Goal: Transaction & Acquisition: Purchase product/service

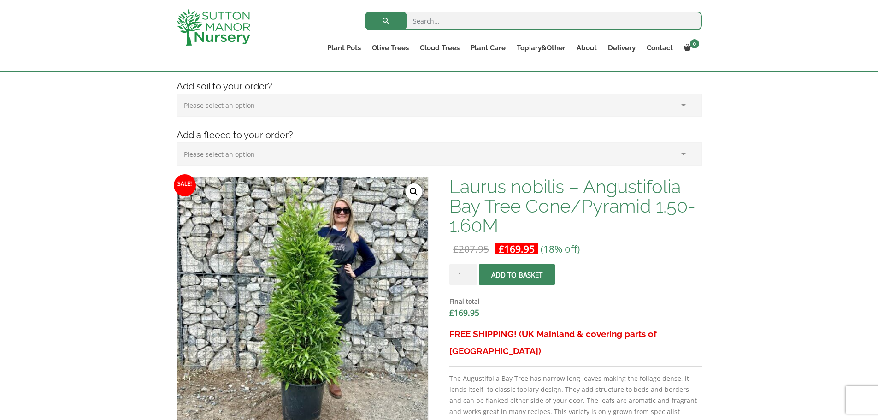
scroll to position [169, 0]
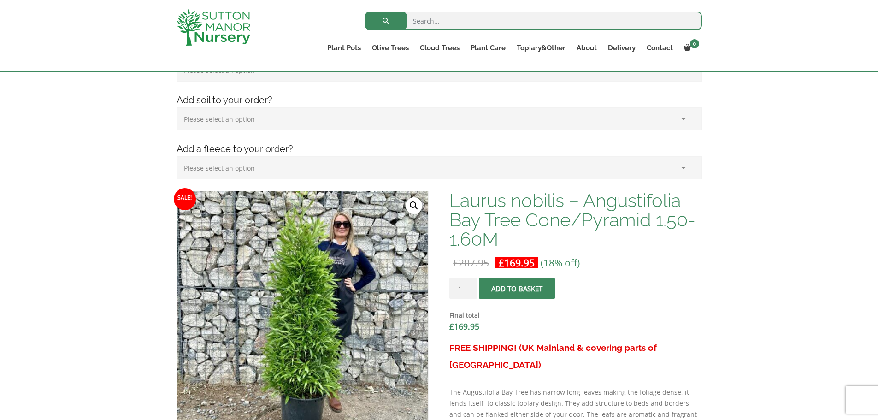
click at [549, 291] on button "Add to basket" at bounding box center [517, 288] width 76 height 21
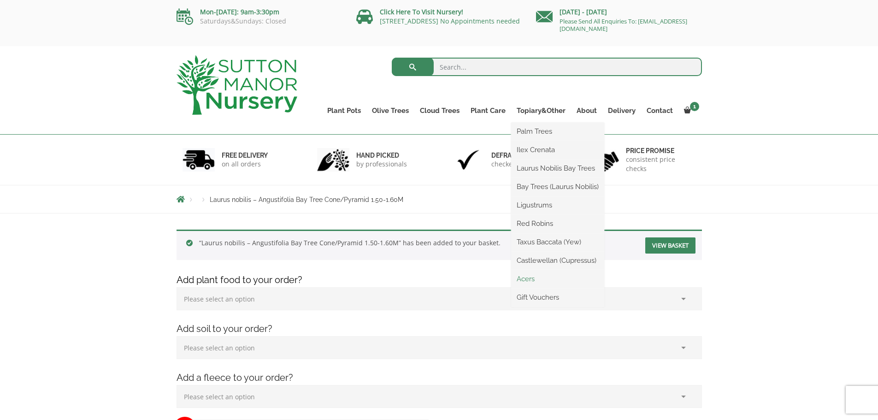
click at [532, 275] on link "Acers" at bounding box center [557, 279] width 93 height 14
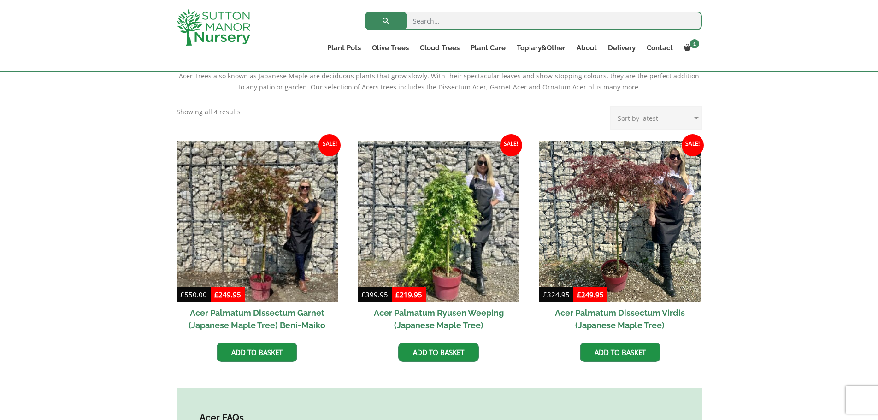
scroll to position [200, 0]
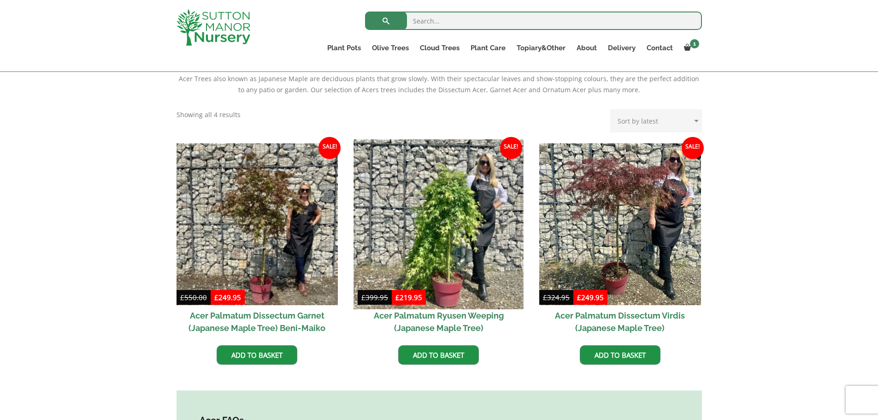
click at [466, 223] on img at bounding box center [439, 224] width 170 height 170
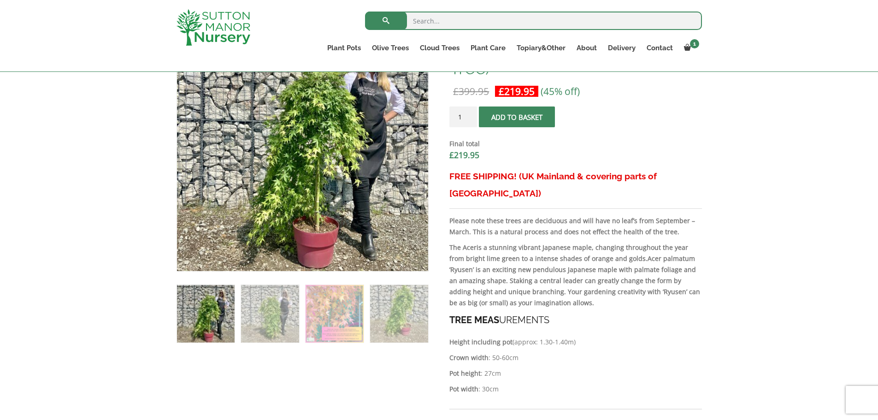
scroll to position [341, 0]
click at [350, 314] on img at bounding box center [335, 313] width 58 height 58
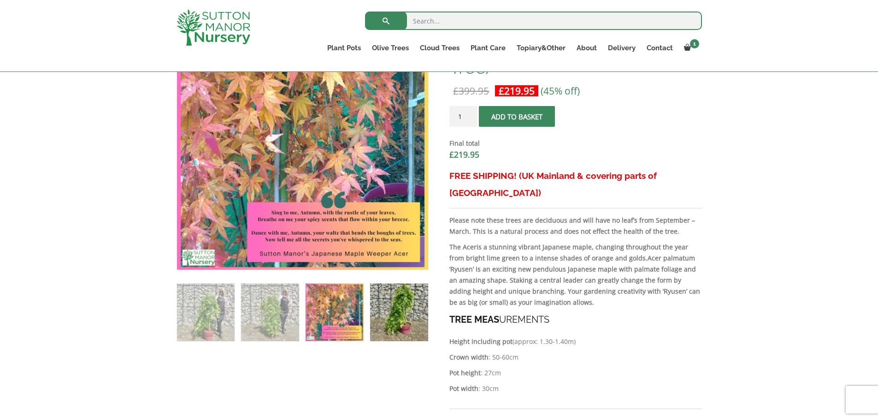
click at [410, 314] on img at bounding box center [399, 312] width 58 height 58
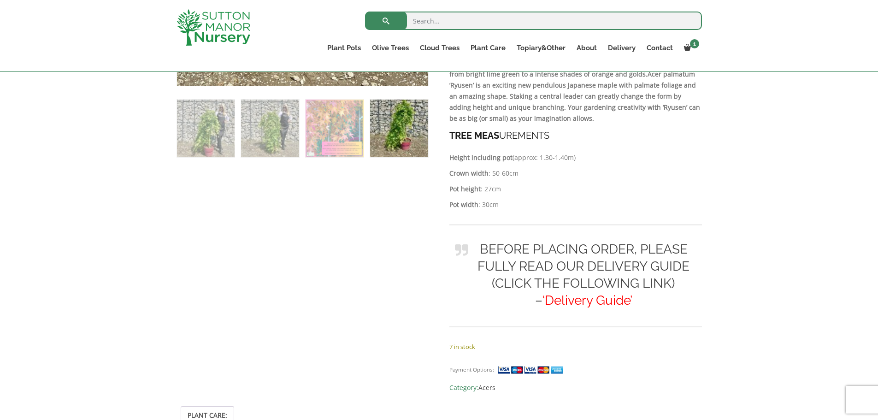
scroll to position [525, 0]
click at [593, 292] on span "‘Delivery Guide’" at bounding box center [588, 299] width 90 height 15
click input "Delivery Guide" at bounding box center [0, 0] width 0 height 0
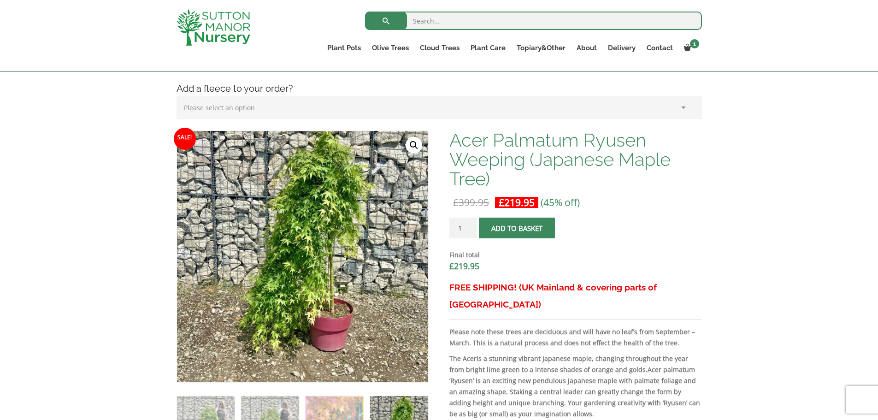
scroll to position [227, 0]
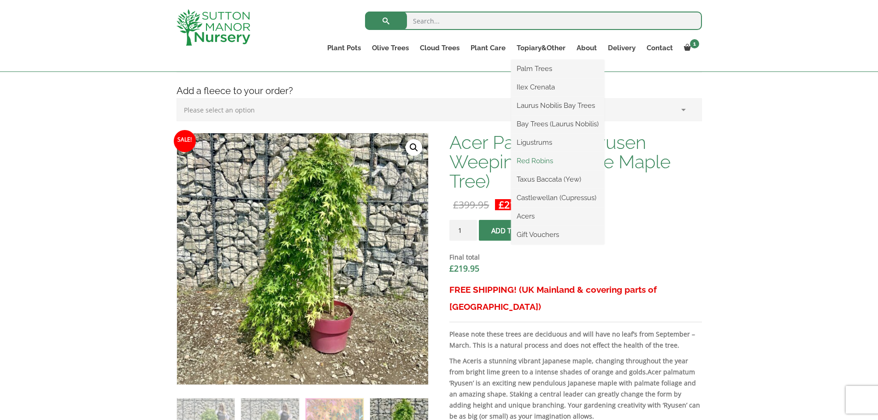
click at [550, 161] on link "Red Robins" at bounding box center [557, 161] width 93 height 14
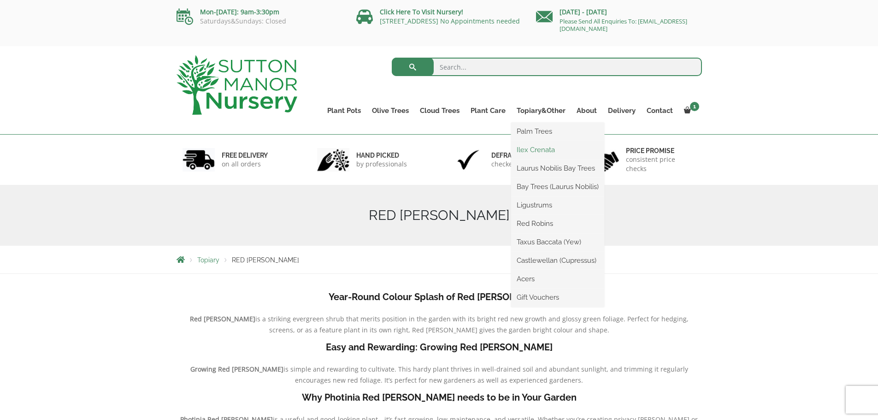
click at [547, 146] on link "Ilex Crenata" at bounding box center [557, 150] width 93 height 14
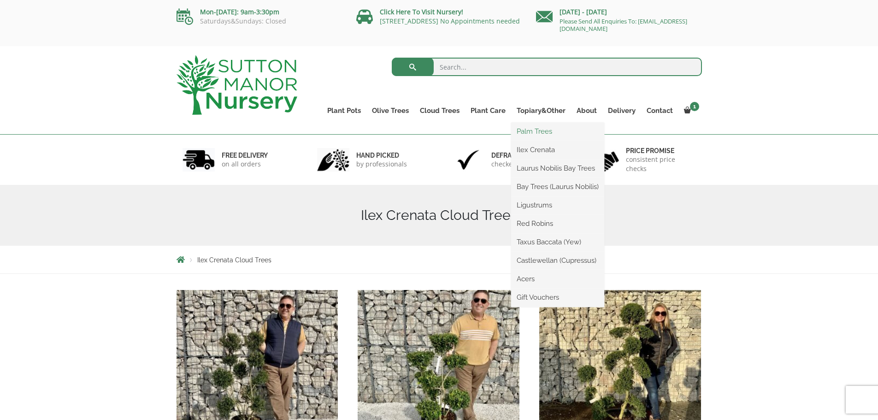
click at [544, 131] on link "Palm Trees" at bounding box center [557, 131] width 93 height 14
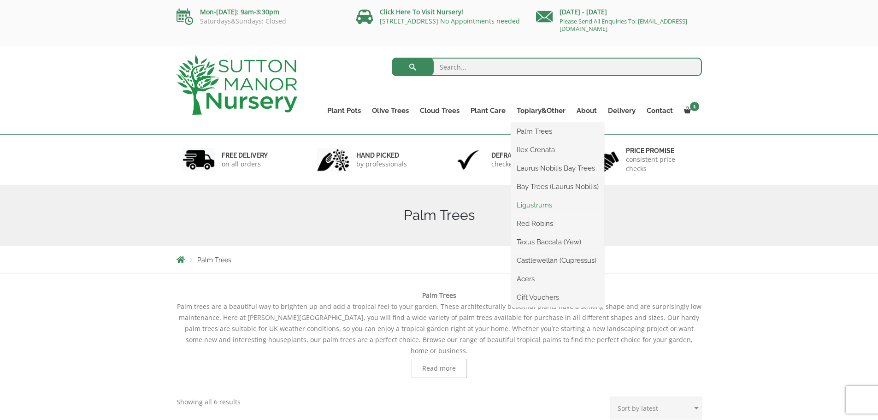
click at [546, 201] on link "Ligustrums" at bounding box center [557, 205] width 93 height 14
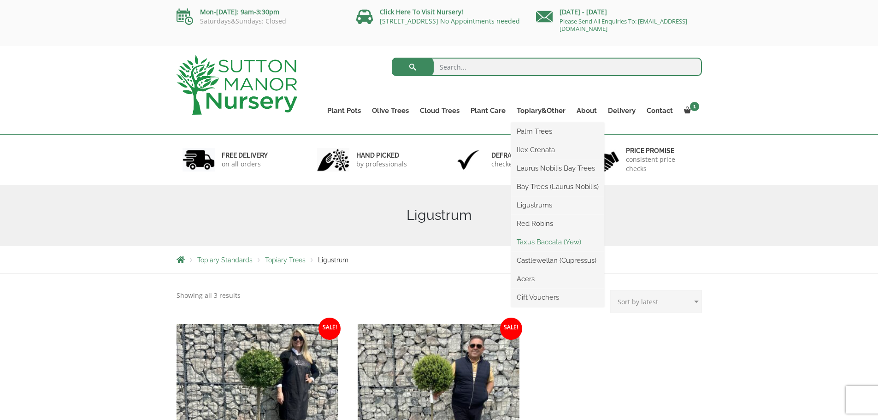
click at [549, 246] on link "Taxus Baccata (Yew)" at bounding box center [557, 242] width 93 height 14
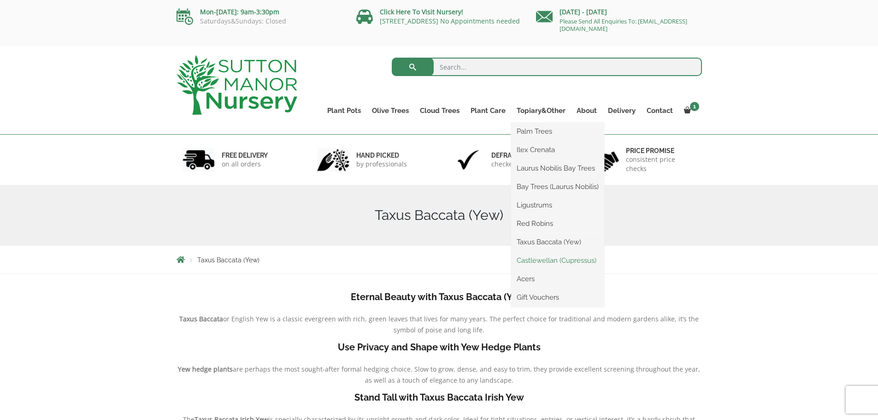
click at [555, 264] on link "Castlewellan (Cupressus)" at bounding box center [557, 261] width 93 height 14
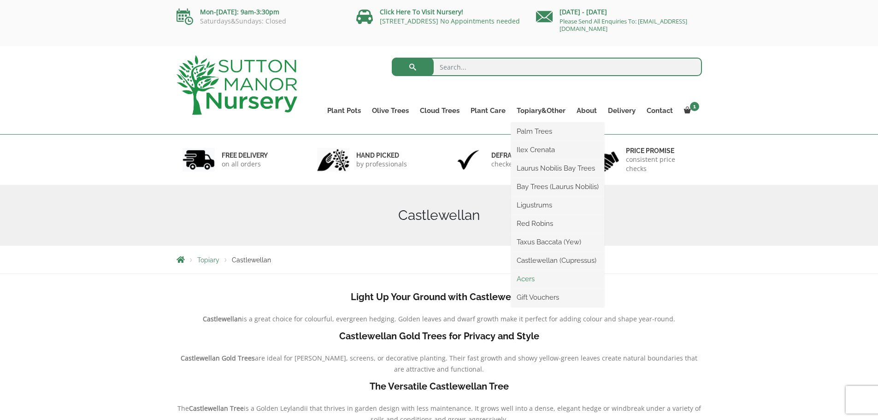
click at [528, 280] on link "Acers" at bounding box center [557, 279] width 93 height 14
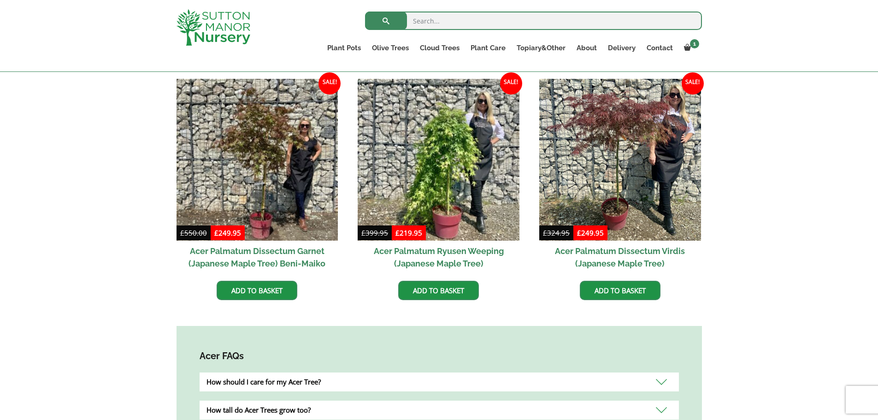
scroll to position [268, 0]
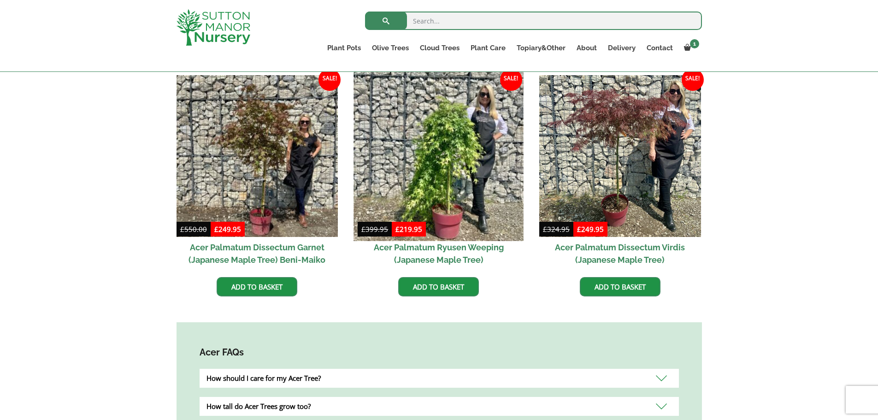
drag, startPoint x: 435, startPoint y: 206, endPoint x: 396, endPoint y: 180, distance: 46.9
click at [396, 180] on img at bounding box center [439, 156] width 170 height 170
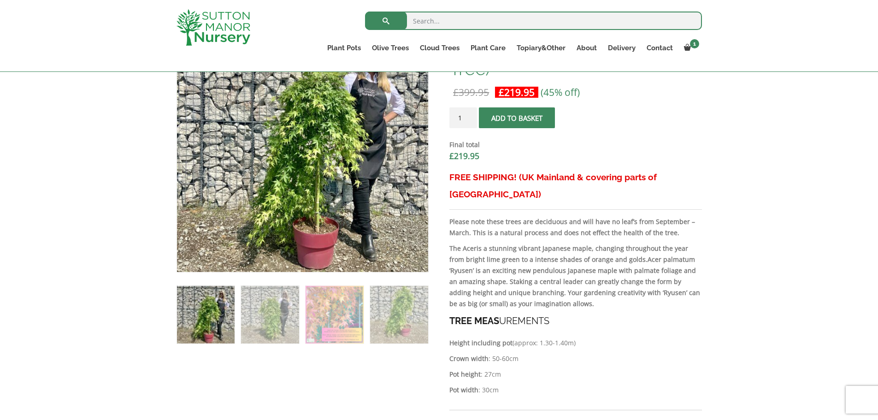
scroll to position [342, 0]
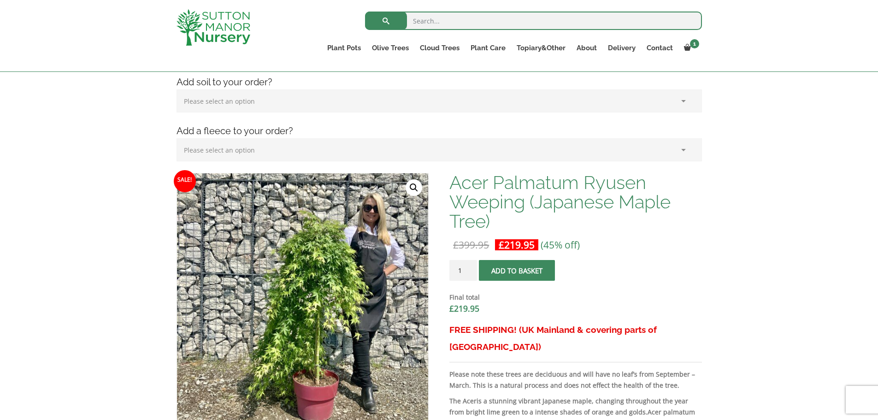
scroll to position [139, 0]
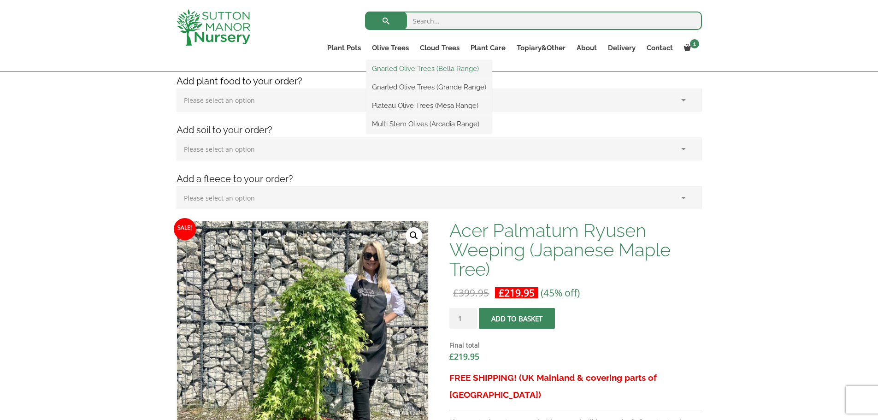
click at [404, 70] on link "Gnarled Olive Trees (Bella Range)" at bounding box center [428, 69] width 125 height 14
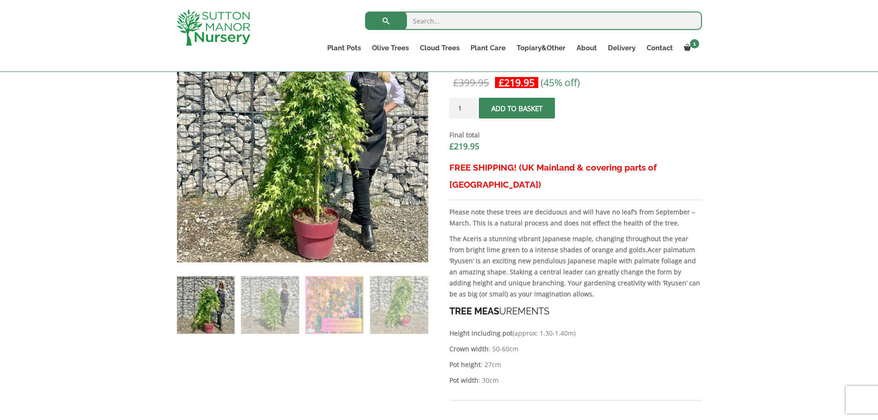
scroll to position [352, 0]
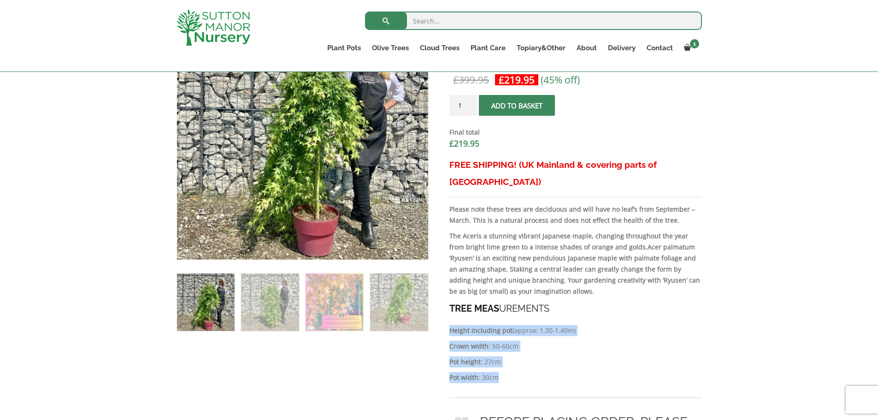
drag, startPoint x: 450, startPoint y: 311, endPoint x: 524, endPoint y: 357, distance: 86.7
click at [524, 357] on div "FREE SHIPPING! (UK Mainland & covering parts of [GEOGRAPHIC_DATA]) Please note …" at bounding box center [575, 335] width 252 height 358
copy div "Height including pot (approx: 1.30-1.40m) Crown width : 50-60cm Pot height : 27…"
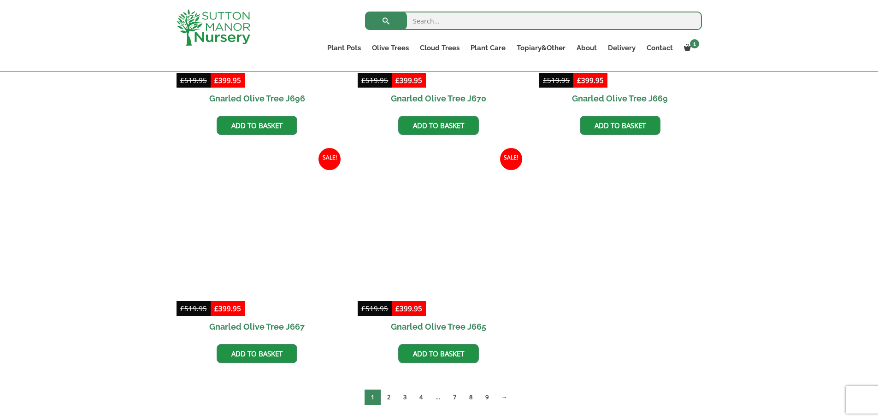
scroll to position [609, 0]
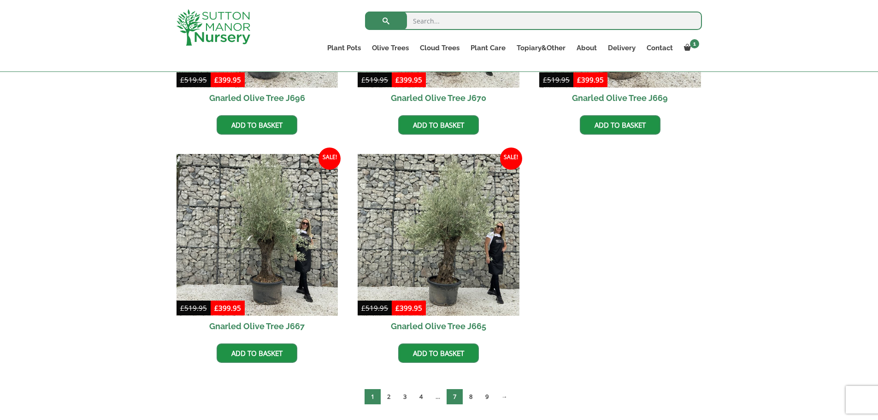
click at [454, 400] on link "7" at bounding box center [455, 396] width 16 height 15
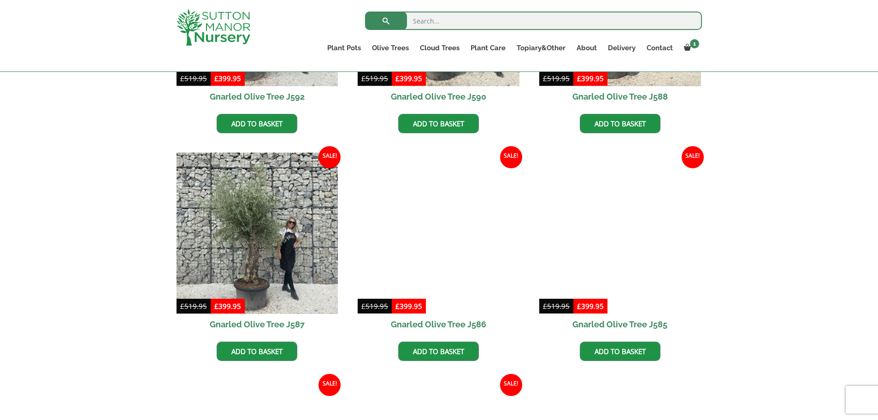
scroll to position [1068, 0]
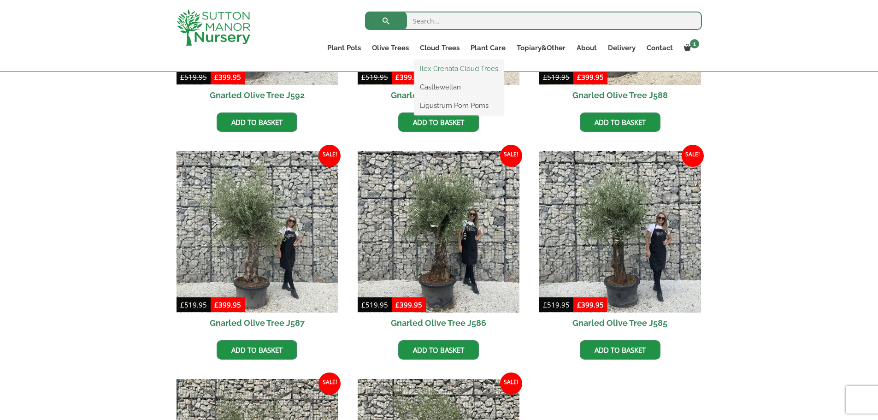
click at [444, 68] on link "Ilex Crenata Cloud Trees" at bounding box center [458, 69] width 89 height 14
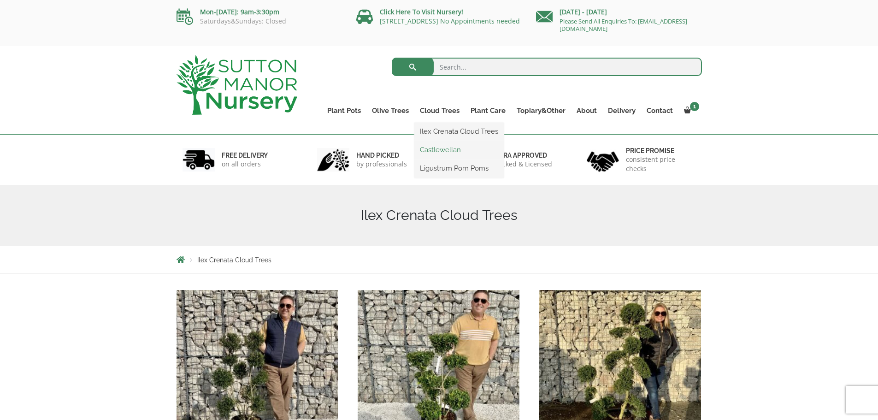
click at [449, 153] on link "Castlewellan" at bounding box center [458, 150] width 89 height 14
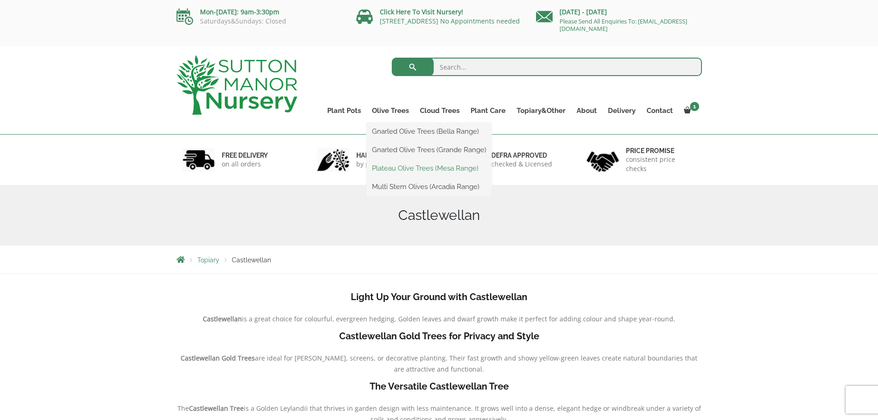
click at [405, 168] on link "Plateau Olive Trees (Mesa Range)" at bounding box center [428, 168] width 125 height 14
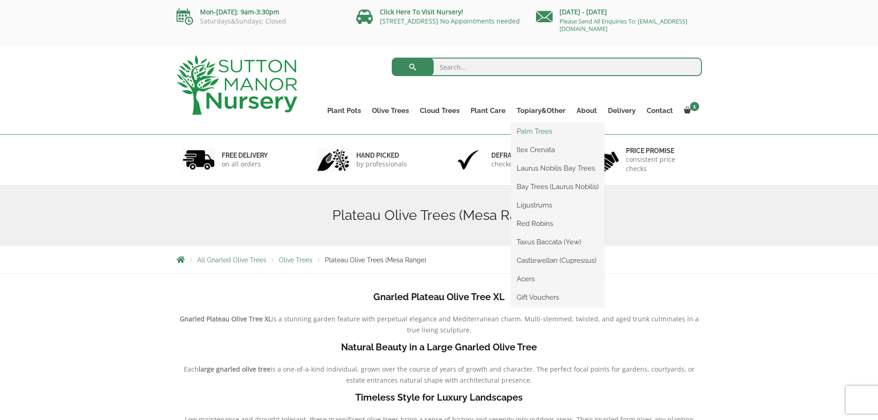
click at [541, 129] on link "Palm Trees" at bounding box center [557, 131] width 93 height 14
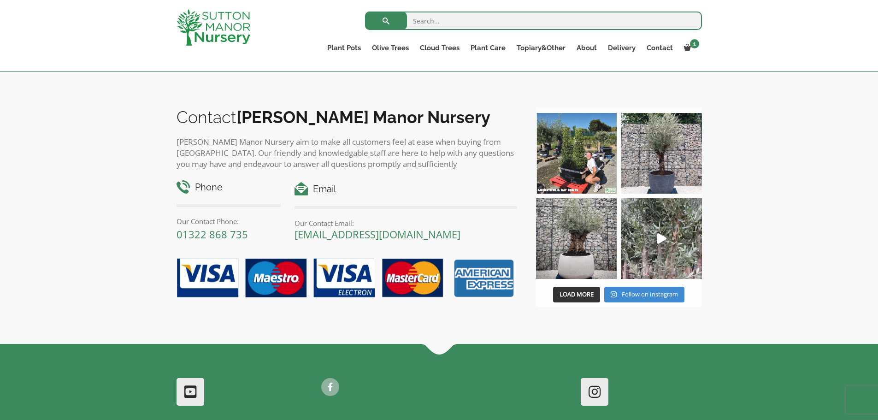
scroll to position [643, 0]
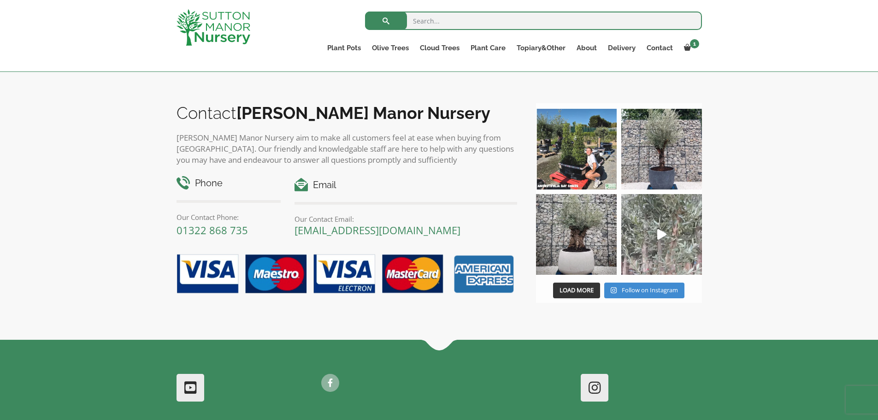
click at [665, 229] on icon "Play" at bounding box center [661, 234] width 9 height 11
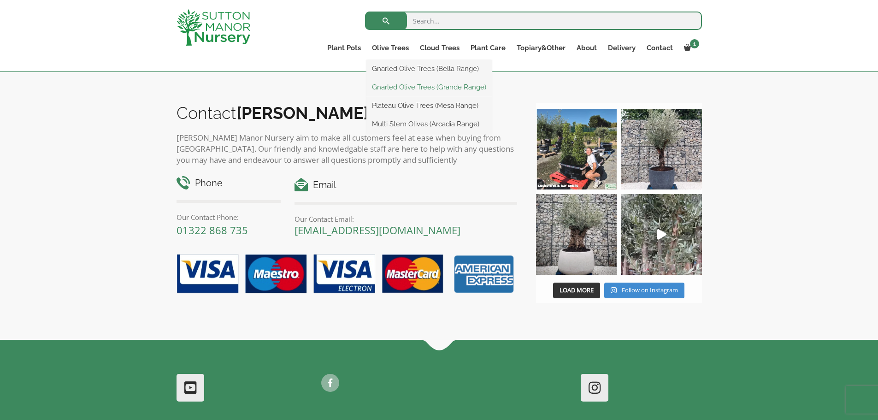
click at [405, 83] on link "Gnarled Olive Trees (Grande Range)" at bounding box center [428, 87] width 125 height 14
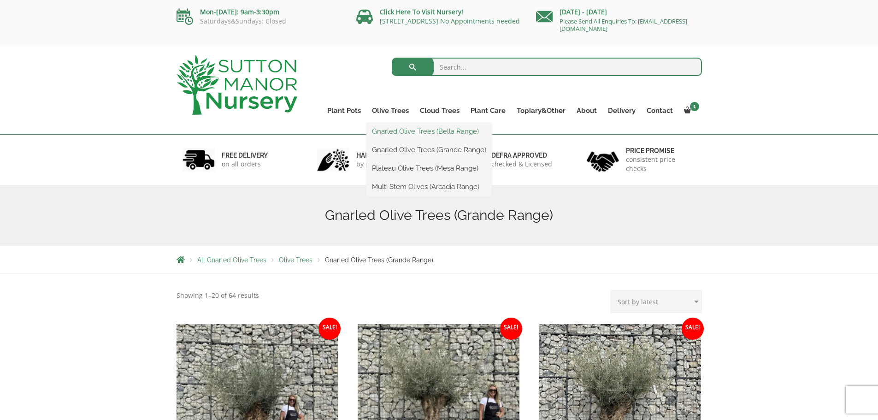
click at [400, 134] on link "Gnarled Olive Trees (Bella Range)" at bounding box center [428, 131] width 125 height 14
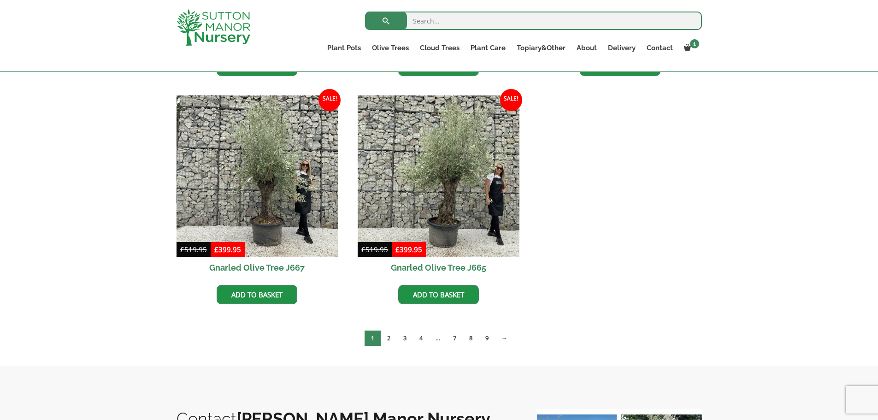
scroll to position [673, 0]
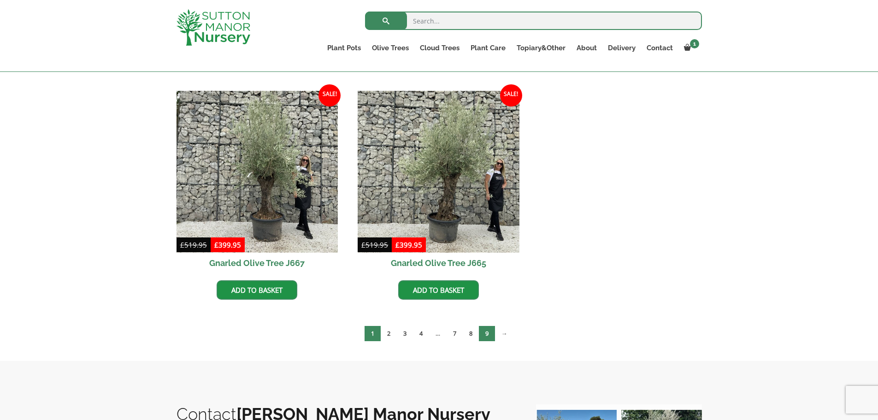
click at [490, 328] on link "9" at bounding box center [487, 333] width 16 height 15
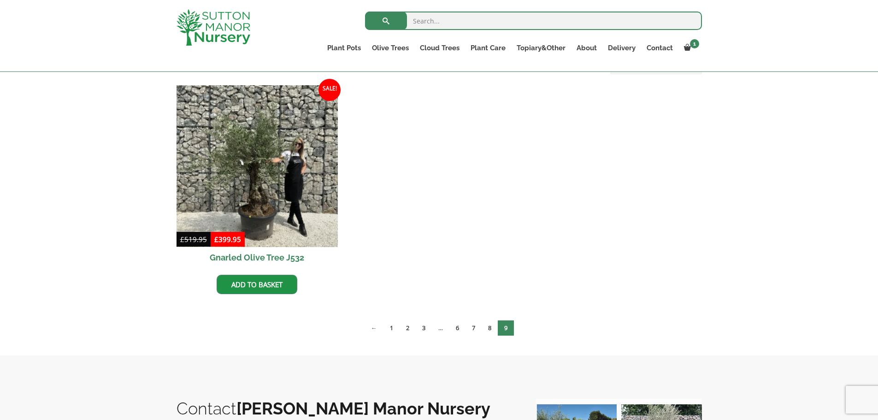
scroll to position [227, 0]
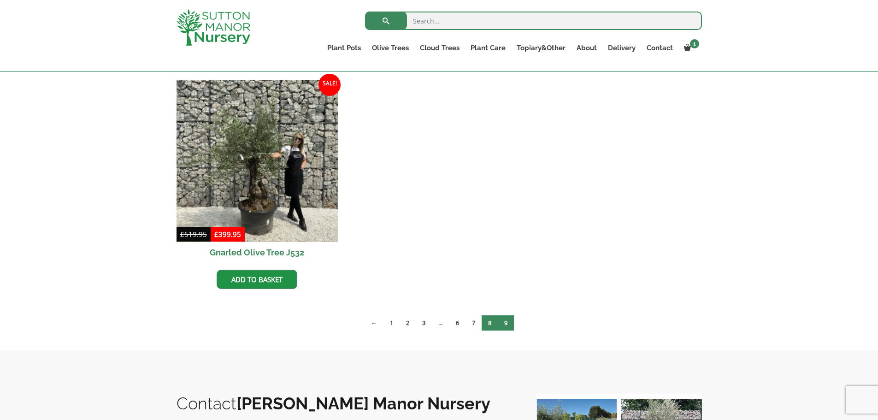
click at [488, 325] on link "8" at bounding box center [490, 322] width 16 height 15
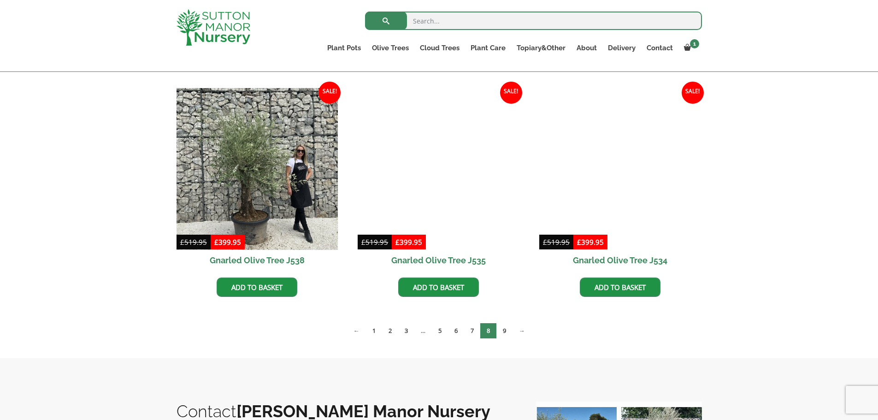
scroll to position [1360, 0]
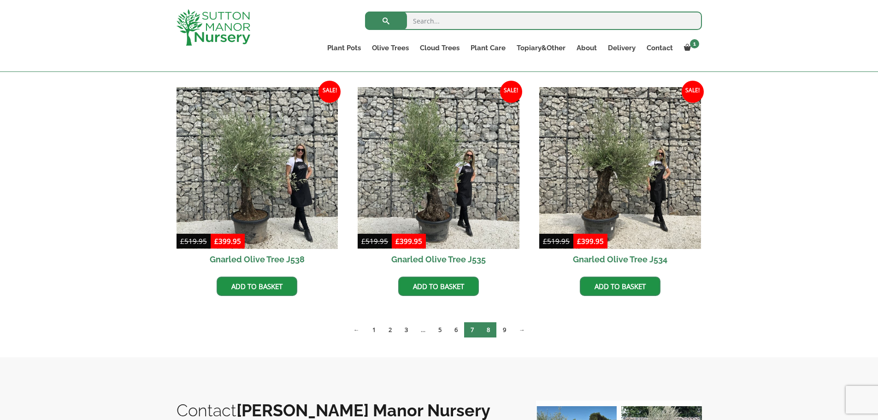
click at [467, 331] on link "7" at bounding box center [472, 329] width 16 height 15
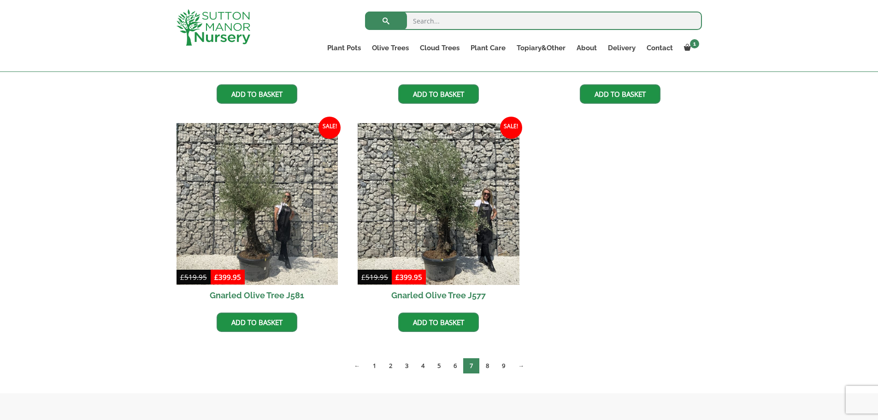
scroll to position [1325, 0]
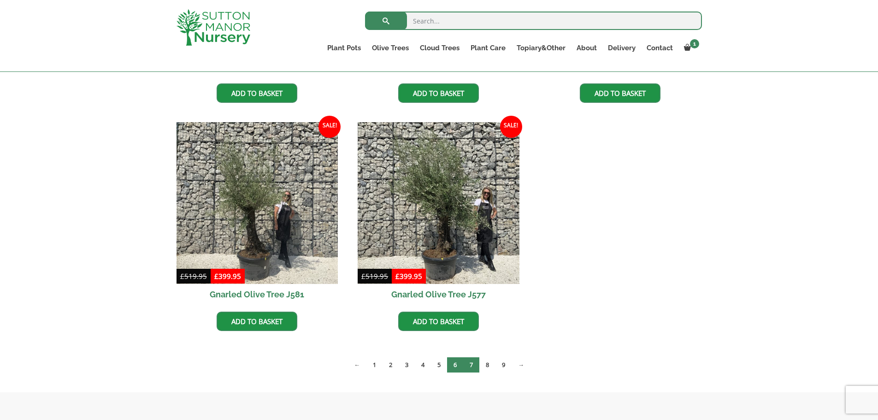
click at [451, 365] on link "6" at bounding box center [455, 364] width 16 height 15
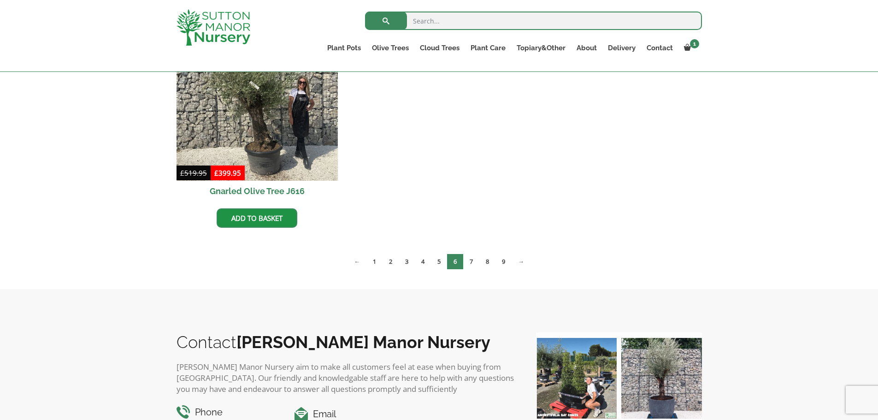
scroll to position [1430, 0]
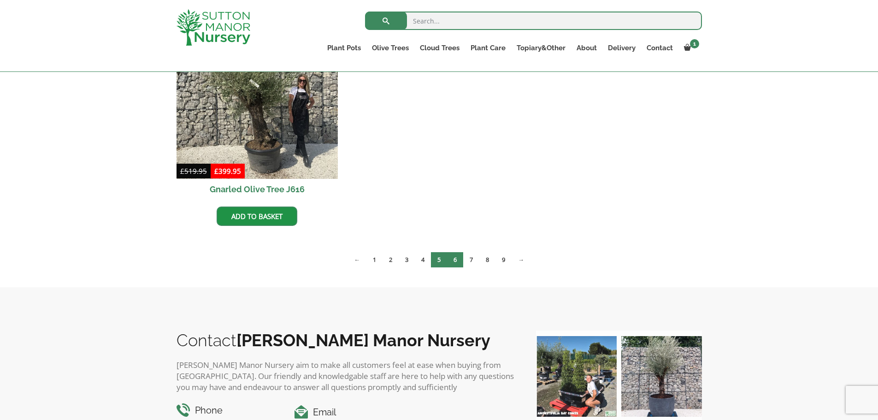
click at [433, 259] on link "5" at bounding box center [439, 259] width 16 height 15
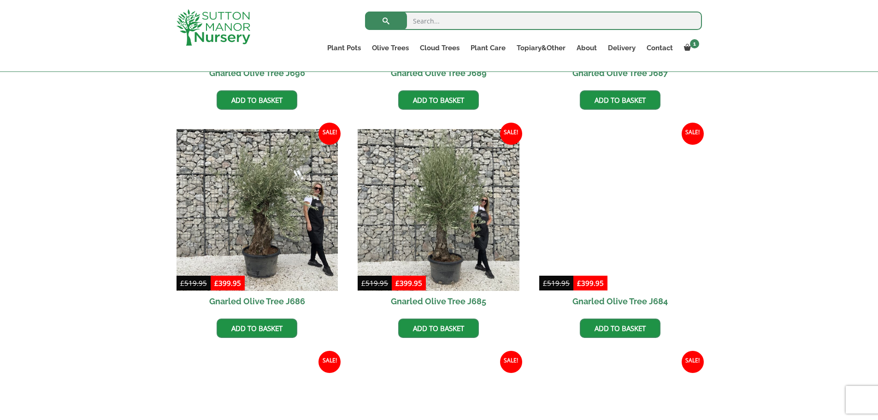
scroll to position [636, 0]
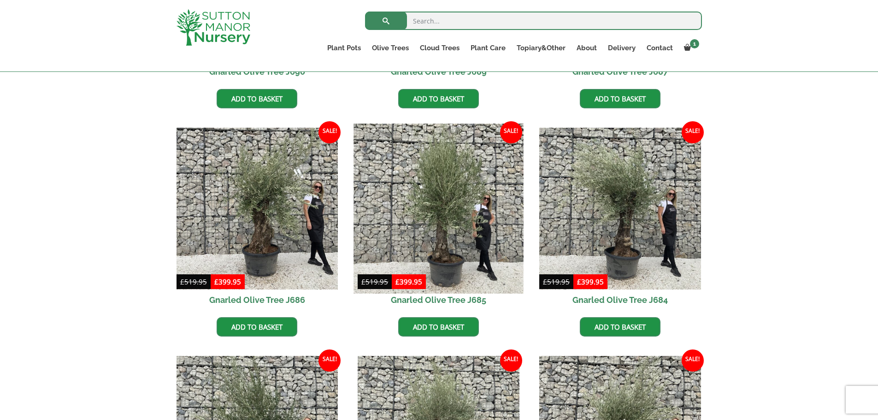
click at [463, 232] on img at bounding box center [439, 209] width 170 height 170
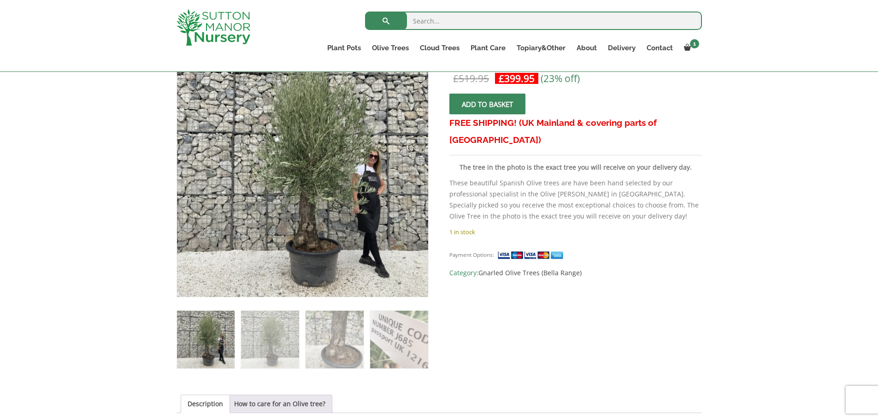
scroll to position [169, 0]
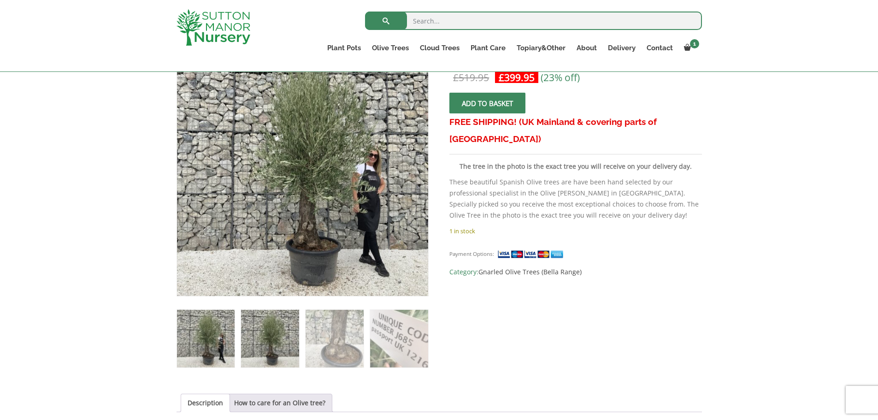
click at [285, 345] on img at bounding box center [270, 339] width 58 height 58
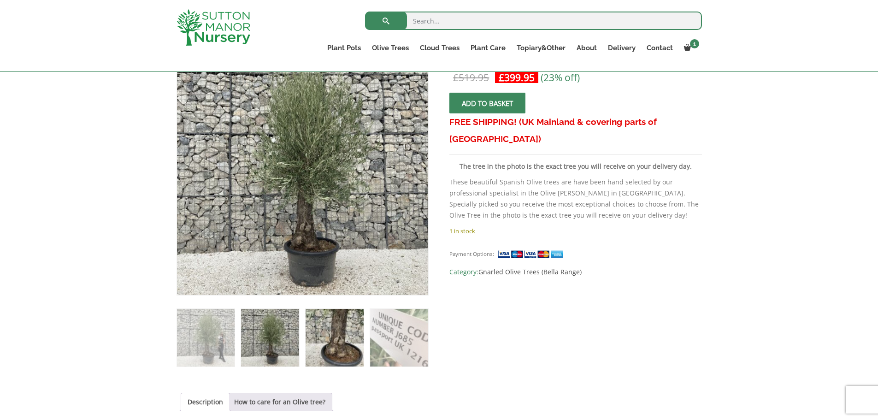
click at [340, 341] on img at bounding box center [335, 338] width 58 height 58
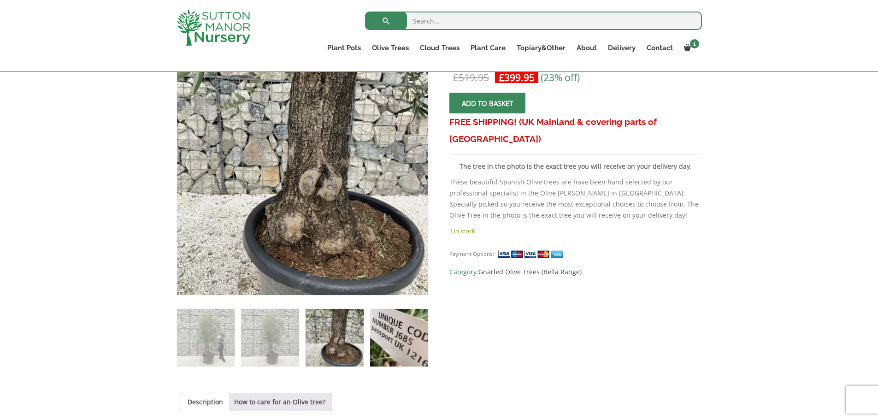
click at [400, 348] on img at bounding box center [399, 338] width 58 height 58
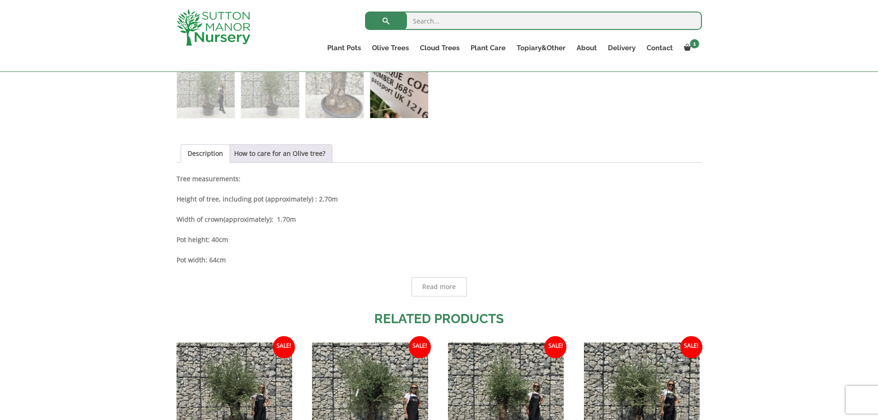
scroll to position [419, 0]
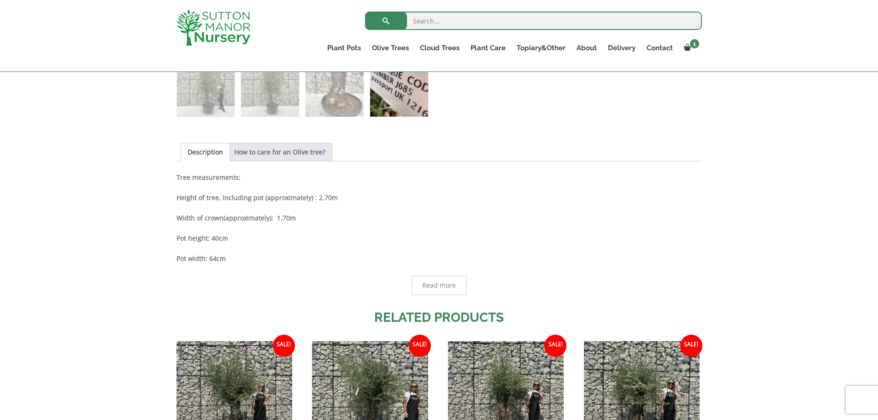
click at [303, 153] on link "How to care for an Olive tree?" at bounding box center [279, 152] width 91 height 18
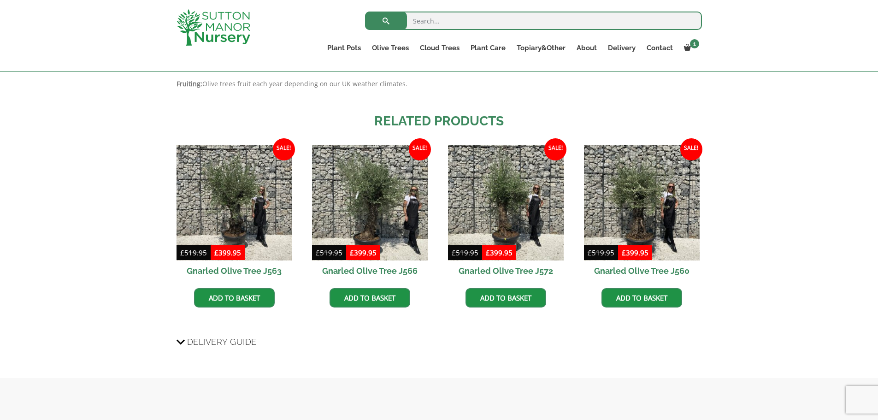
scroll to position [708, 0]
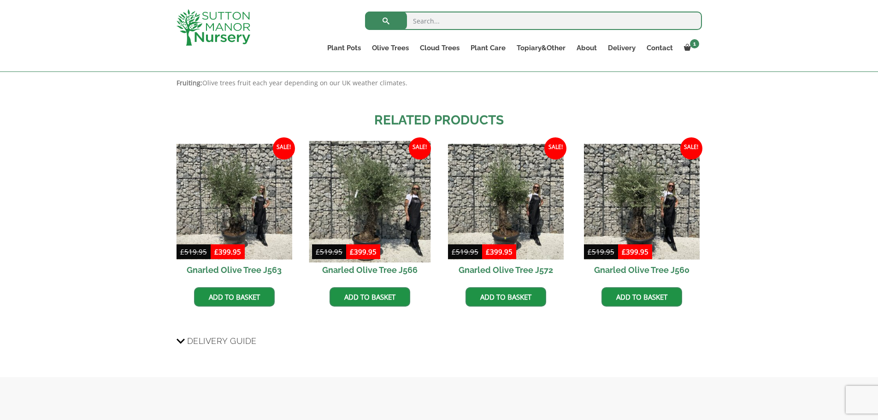
click at [408, 226] on img at bounding box center [370, 202] width 122 height 122
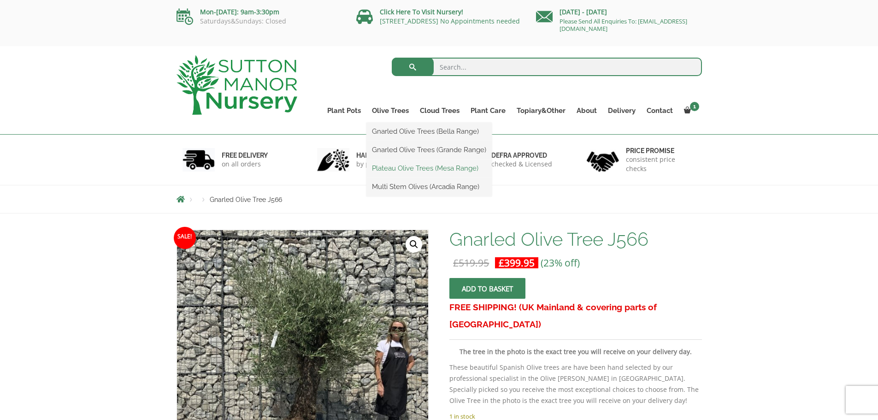
click at [398, 165] on link "Plateau Olive Trees (Mesa Range)" at bounding box center [428, 168] width 125 height 14
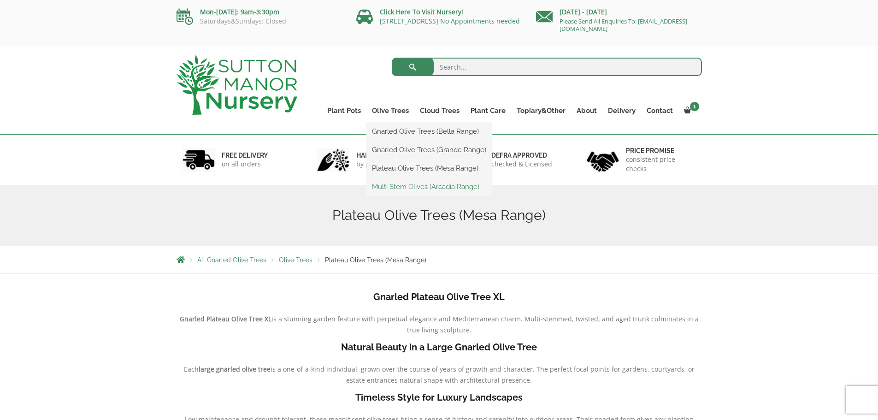
click at [403, 185] on link "Multi Stem Olives (Arcadia Range)" at bounding box center [428, 187] width 125 height 14
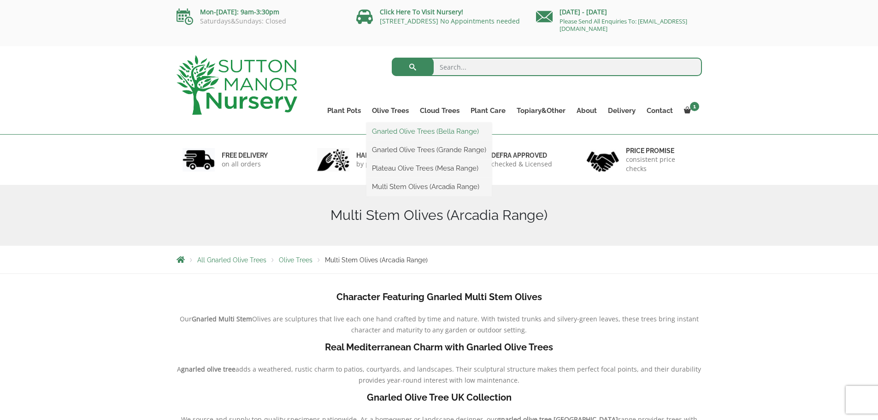
click at [405, 132] on link "Gnarled Olive Trees (Bella Range)" at bounding box center [428, 131] width 125 height 14
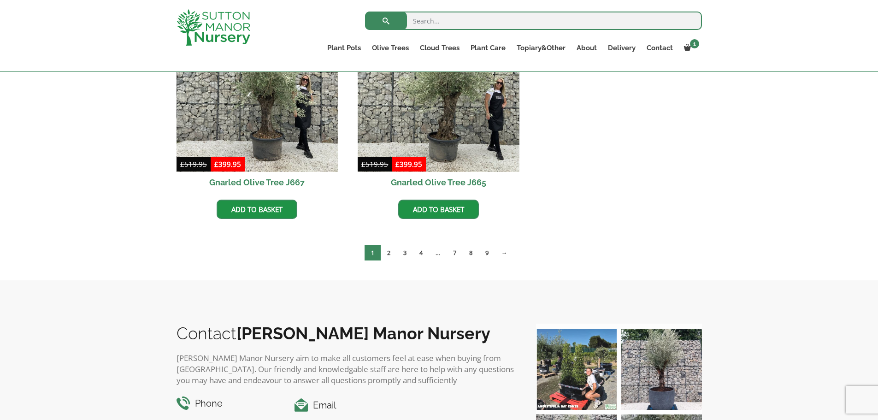
scroll to position [758, 0]
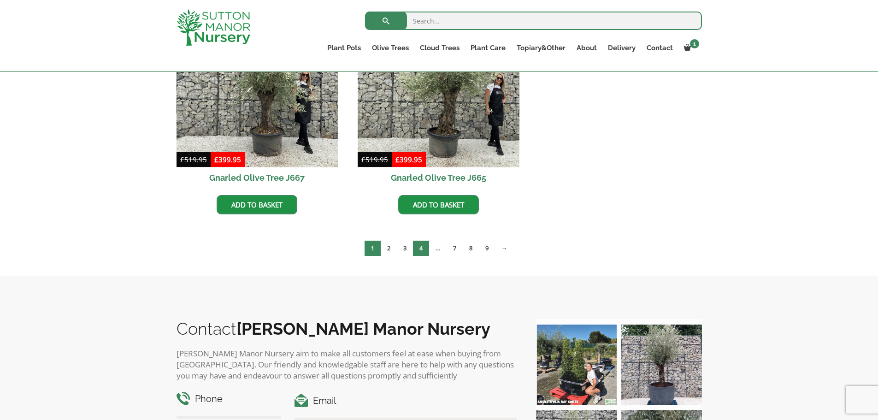
click at [416, 250] on link "4" at bounding box center [421, 248] width 16 height 15
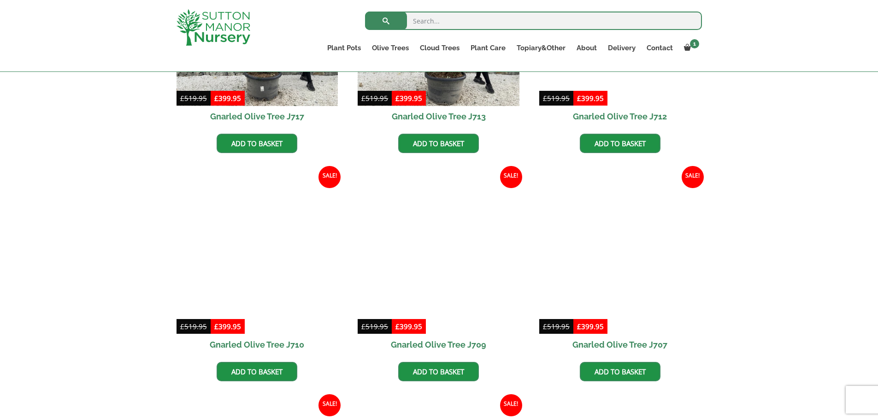
scroll to position [594, 0]
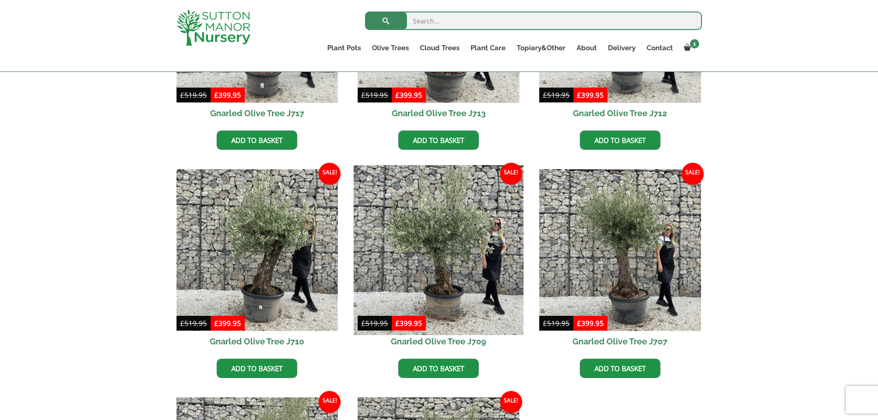
click at [471, 307] on img at bounding box center [439, 250] width 170 height 170
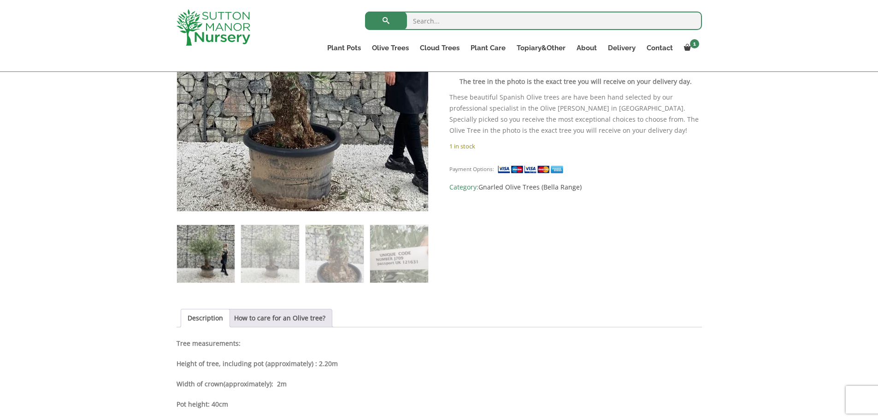
scroll to position [254, 0]
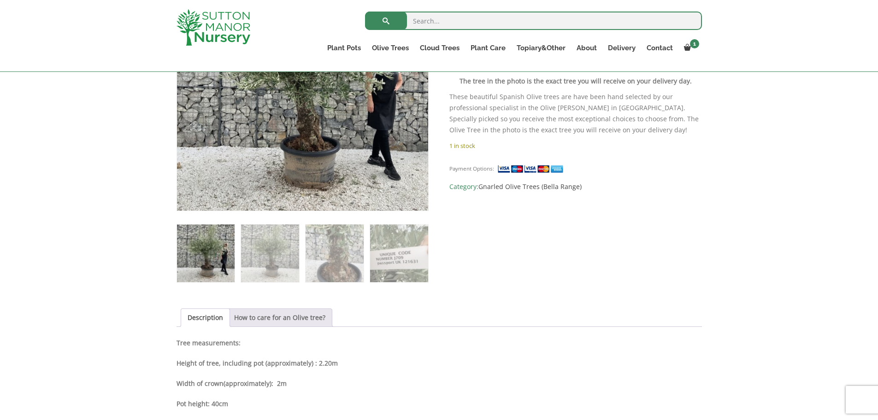
click at [279, 319] on link "How to care for an Olive tree?" at bounding box center [279, 318] width 91 height 18
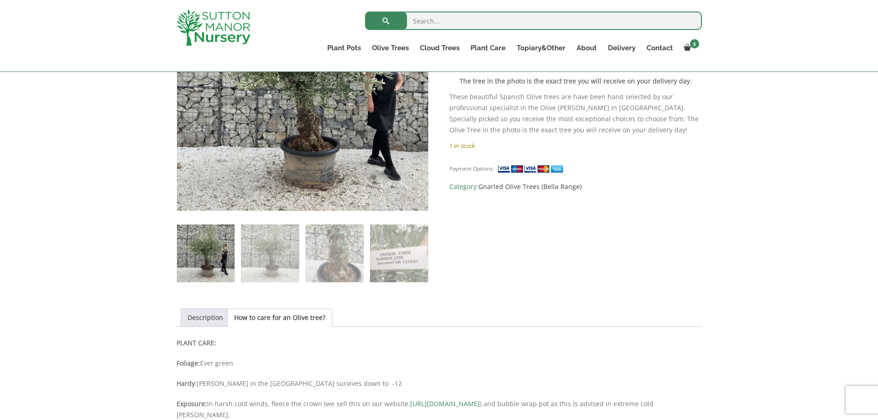
click at [197, 319] on link "Description" at bounding box center [205, 318] width 35 height 18
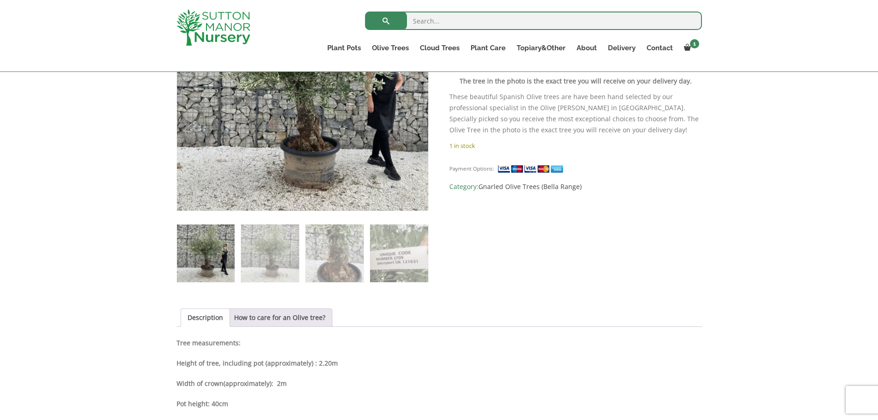
click at [206, 256] on img at bounding box center [206, 253] width 58 height 58
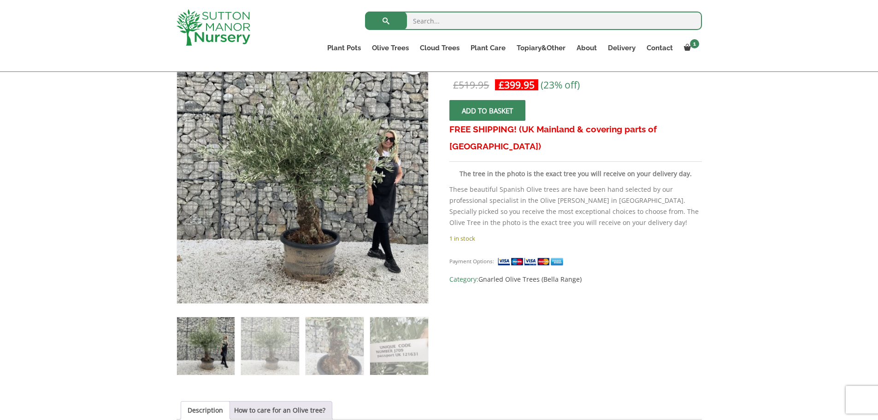
scroll to position [127, 0]
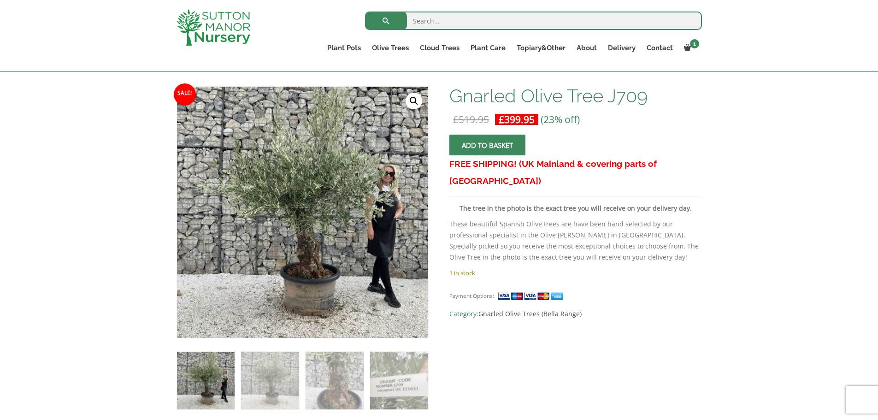
click at [480, 148] on button "Add to basket" at bounding box center [487, 145] width 76 height 21
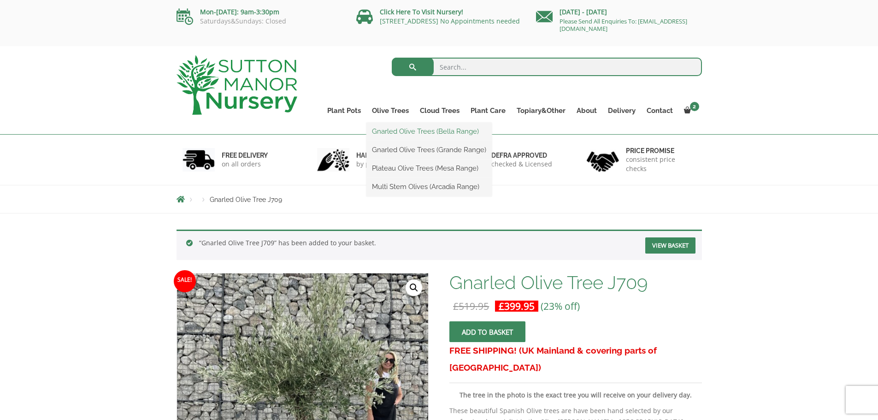
click at [405, 130] on link "Gnarled Olive Trees (Bella Range)" at bounding box center [428, 131] width 125 height 14
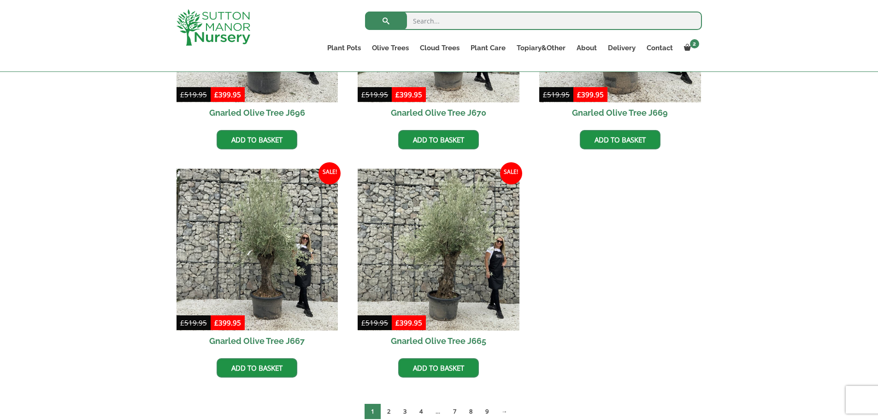
scroll to position [597, 0]
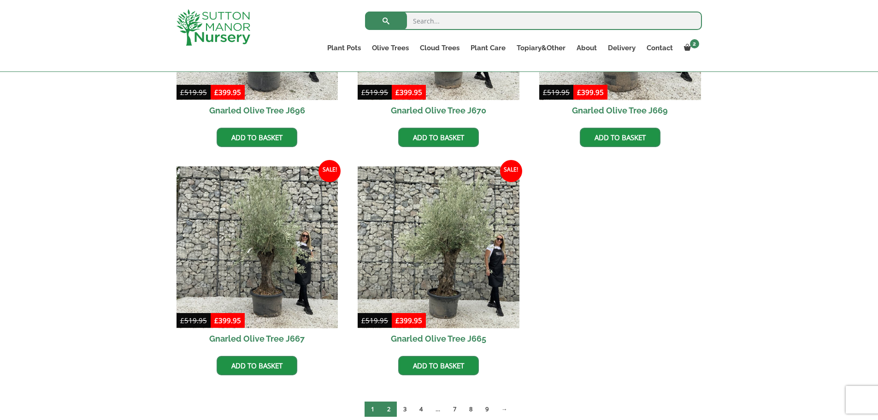
click at [387, 405] on link "2" at bounding box center [389, 408] width 16 height 15
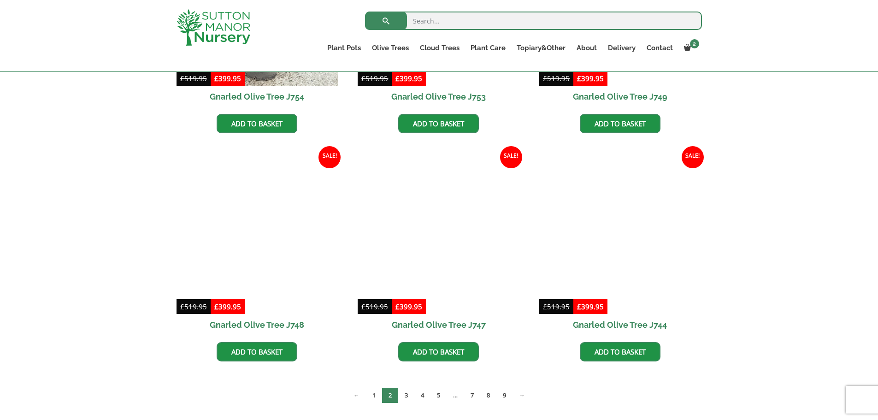
scroll to position [613, 0]
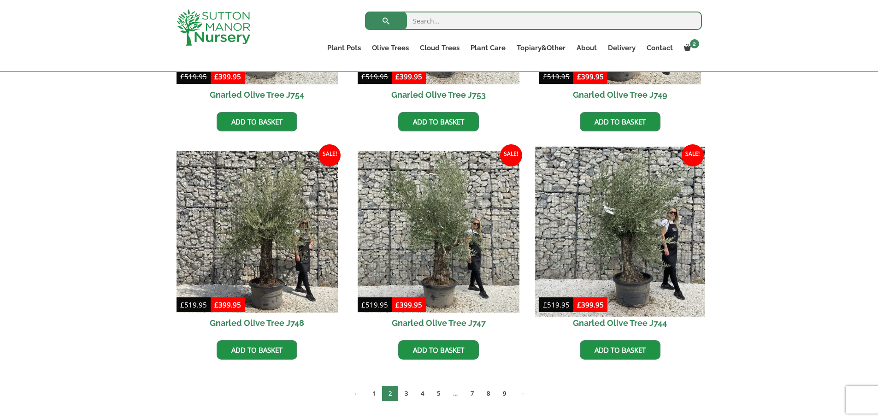
click at [633, 243] on img at bounding box center [620, 232] width 170 height 170
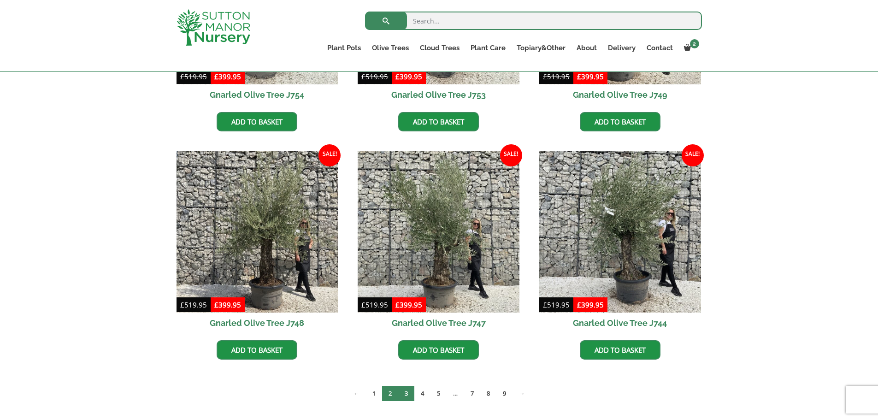
click at [401, 395] on link "3" at bounding box center [406, 393] width 16 height 15
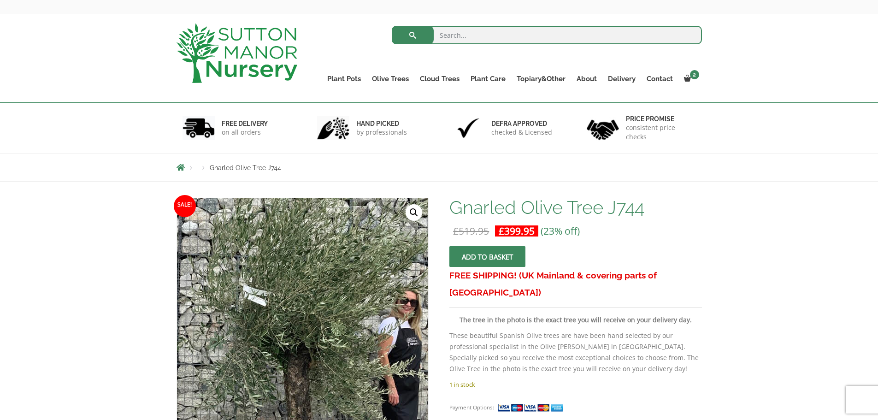
scroll to position [29, 0]
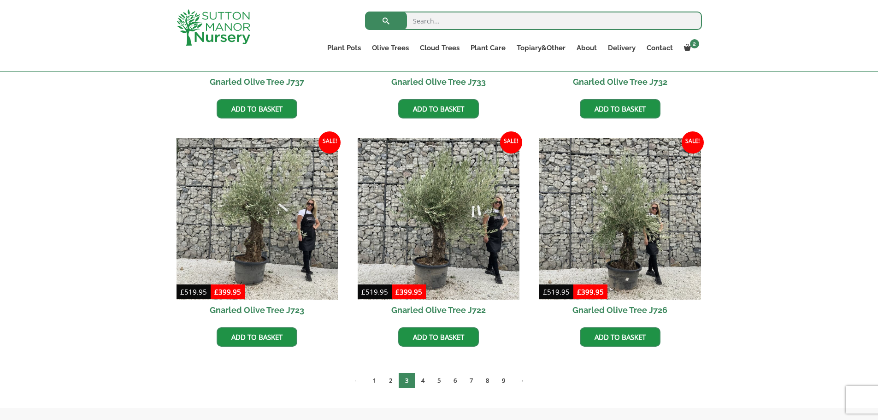
scroll to position [631, 0]
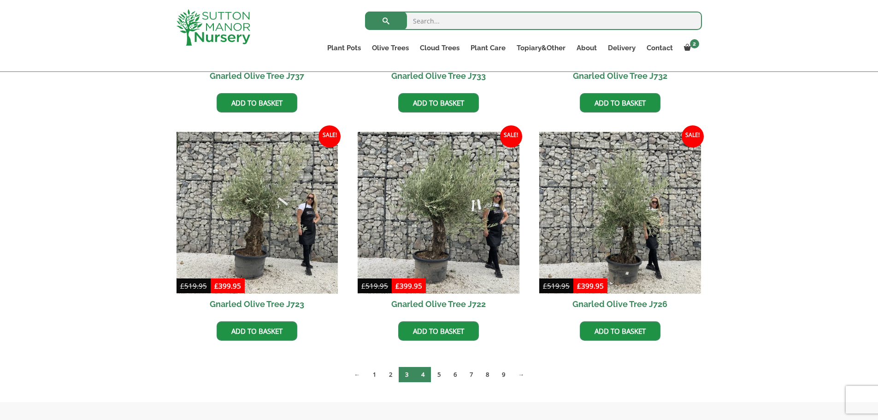
click at [425, 377] on link "4" at bounding box center [423, 374] width 16 height 15
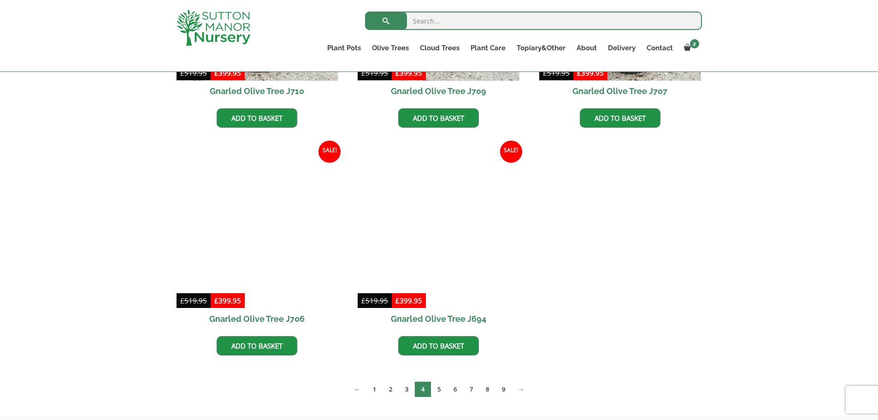
scroll to position [849, 0]
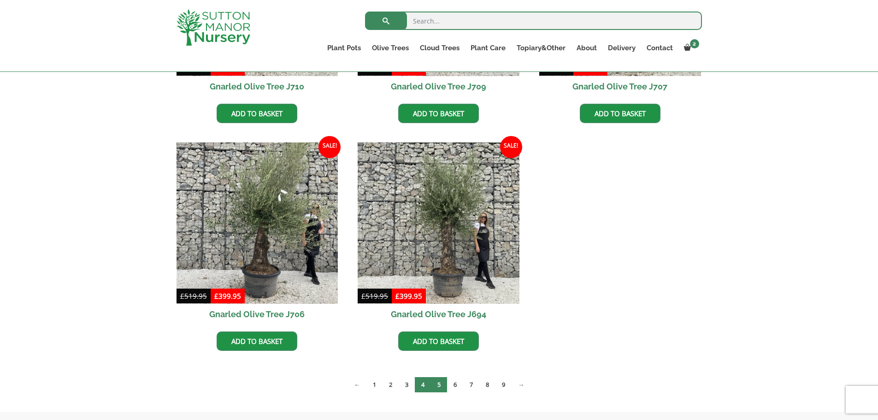
click at [444, 382] on link "5" at bounding box center [439, 384] width 16 height 15
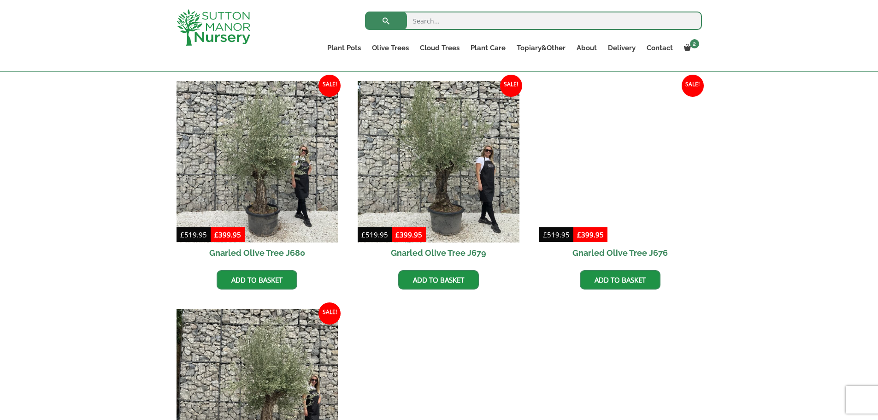
scroll to position [1139, 0]
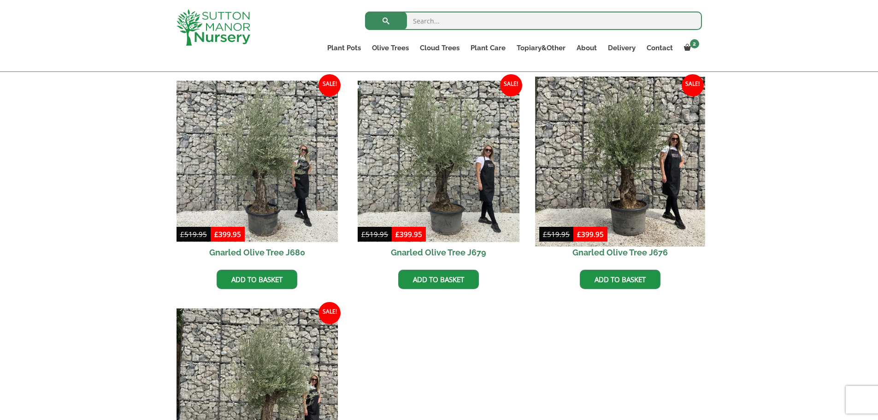
click at [649, 184] on img at bounding box center [620, 162] width 170 height 170
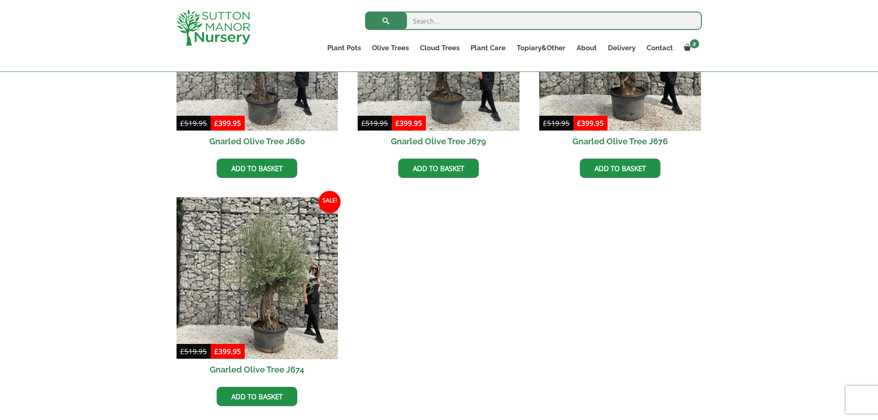
scroll to position [1278, 0]
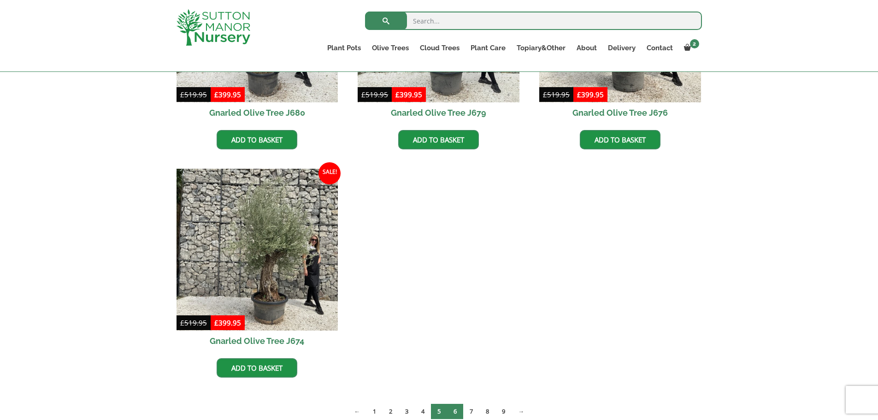
click at [456, 407] on link "6" at bounding box center [455, 411] width 16 height 15
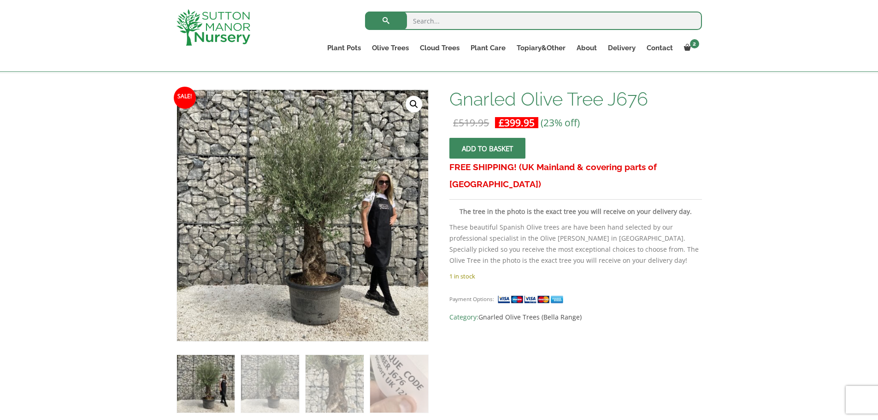
scroll to position [121, 0]
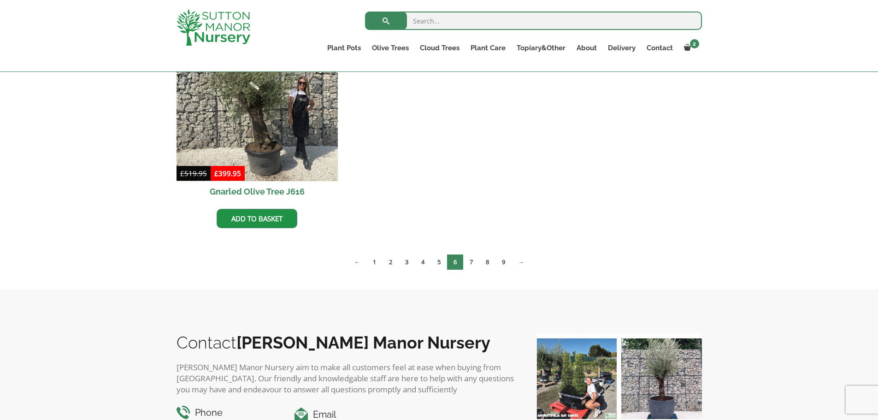
scroll to position [1429, 0]
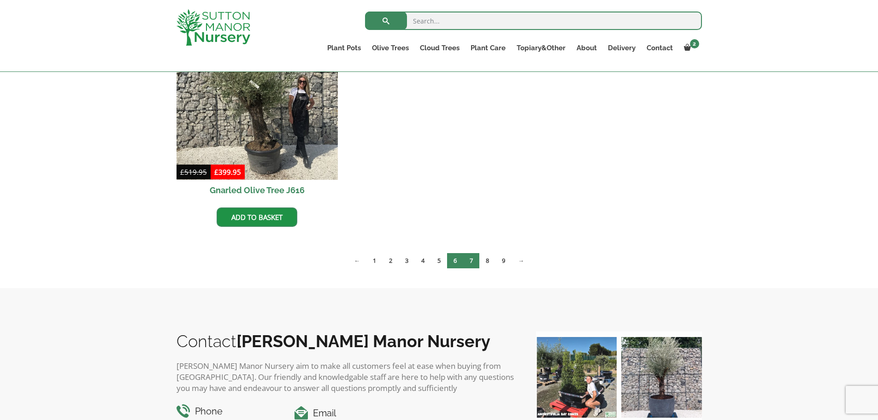
click at [472, 265] on link "7" at bounding box center [471, 260] width 16 height 15
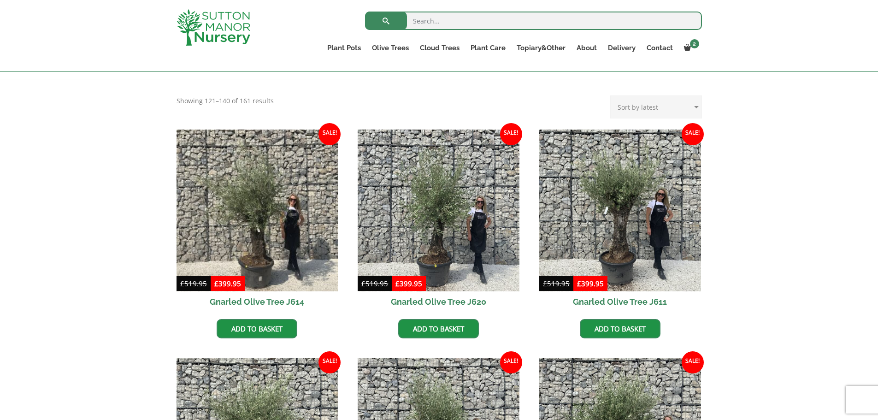
scroll to position [180, 0]
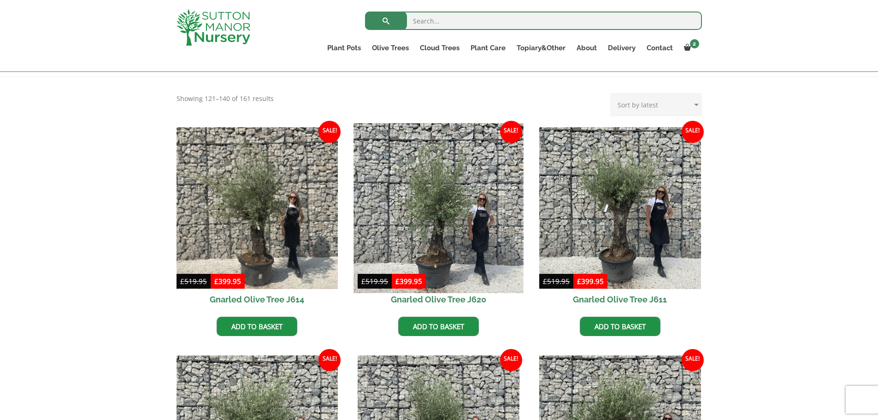
click at [452, 208] on img at bounding box center [439, 208] width 170 height 170
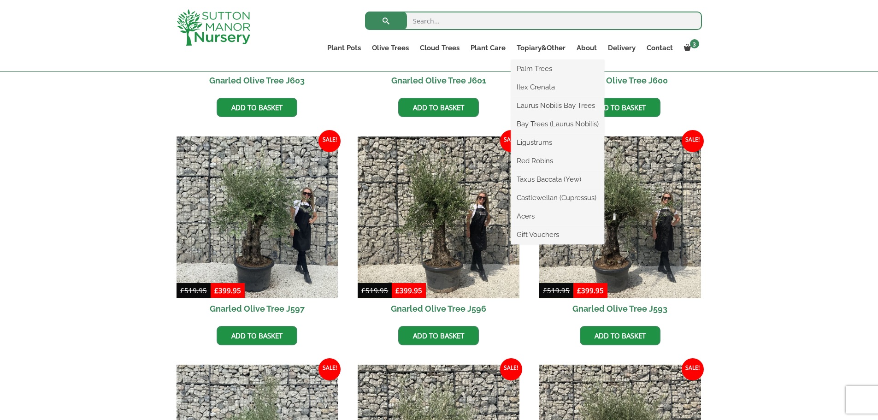
scroll to position [627, 0]
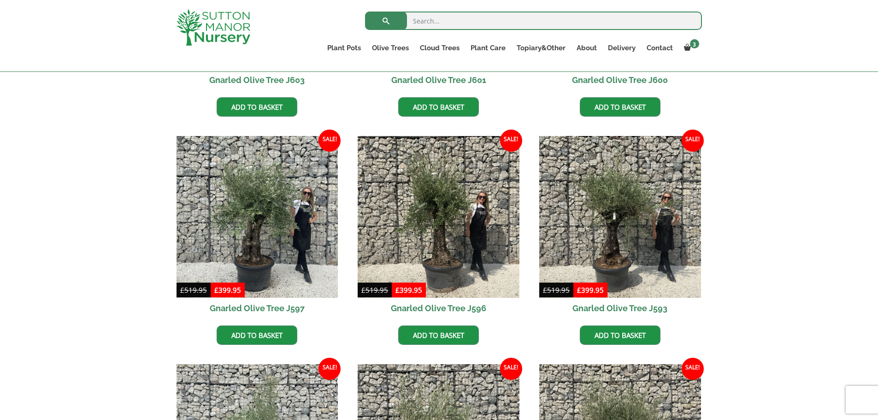
click at [782, 317] on div "All Gnarled Olive Trees Gnarled Patio Pot Olives Gnarled Low Bowl Multi Stems M…" at bounding box center [439, 360] width 878 height 1460
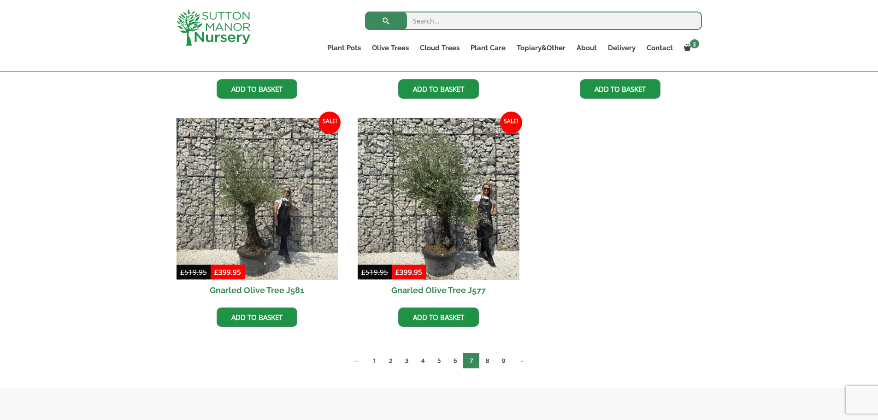
scroll to position [1330, 0]
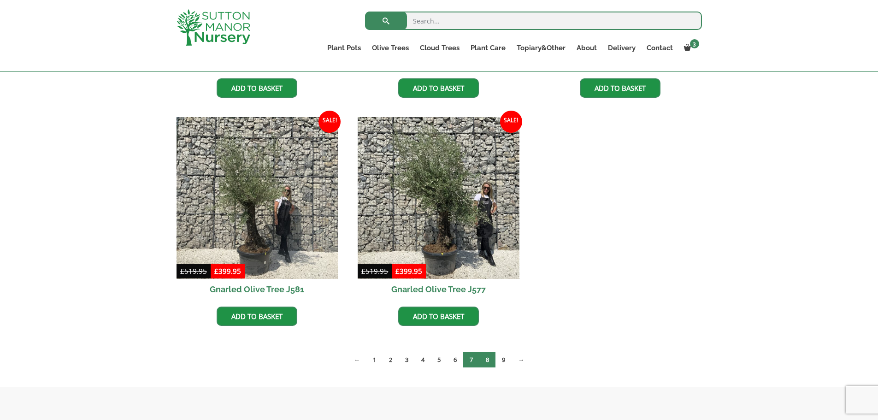
click at [489, 361] on link "8" at bounding box center [487, 359] width 16 height 15
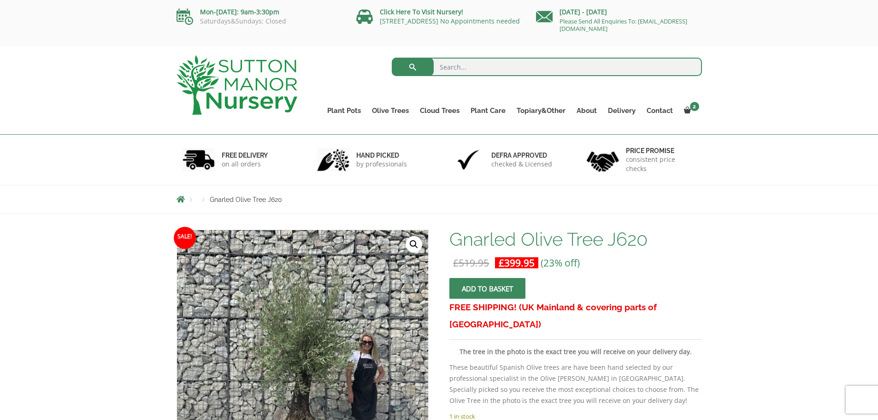
click at [511, 292] on button "Add to basket" at bounding box center [487, 288] width 76 height 21
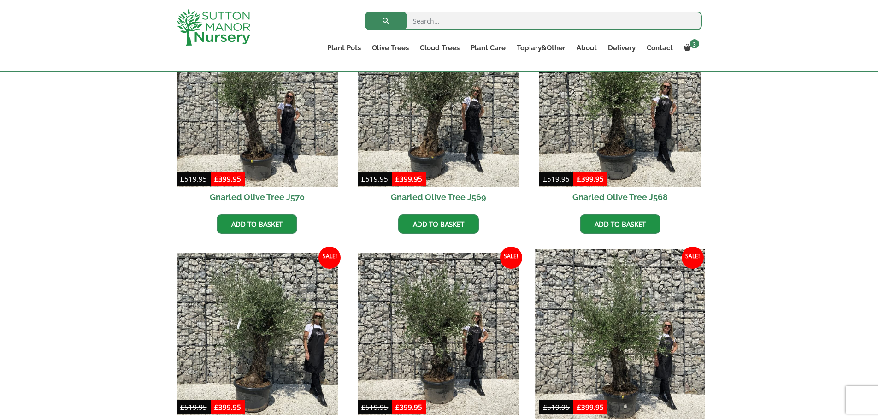
scroll to position [533, 0]
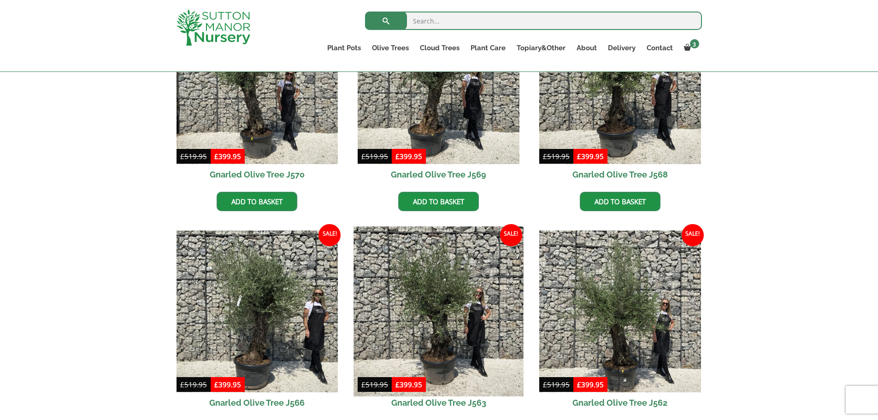
click at [474, 330] on img at bounding box center [439, 311] width 170 height 170
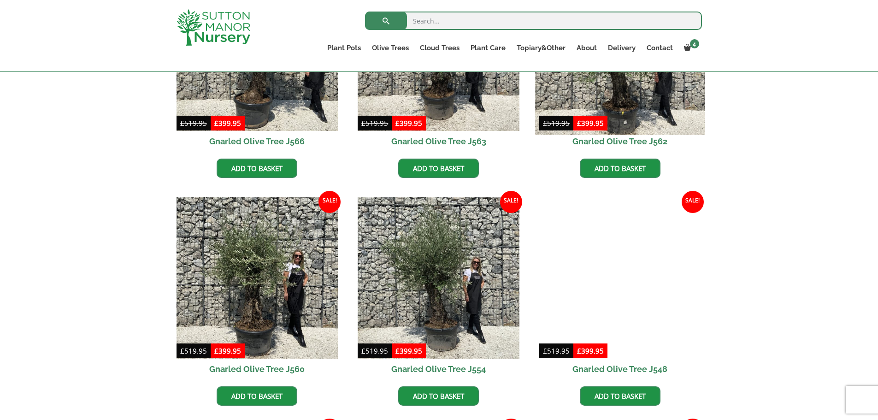
scroll to position [796, 0]
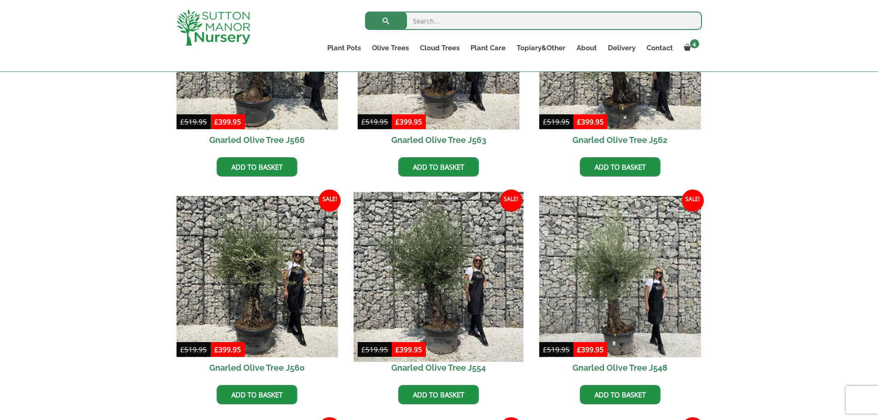
click at [471, 312] on img at bounding box center [439, 277] width 170 height 170
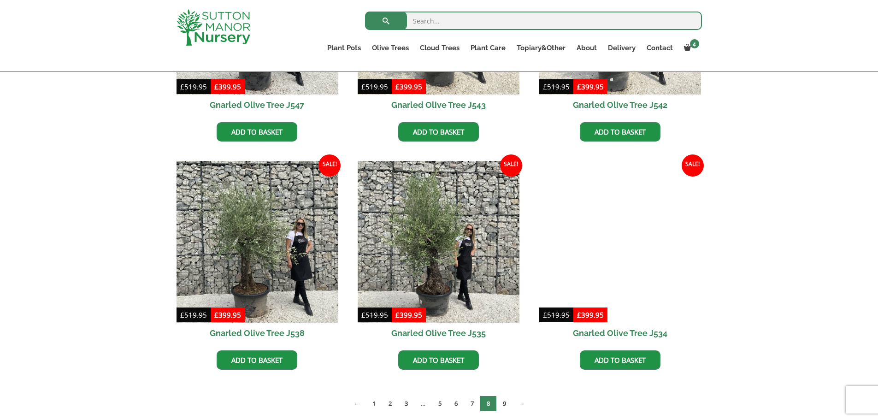
scroll to position [1287, 0]
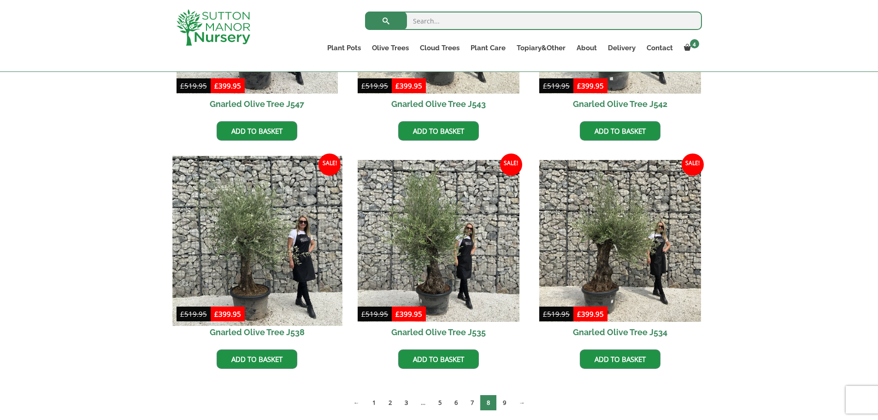
click at [283, 265] on img at bounding box center [257, 241] width 170 height 170
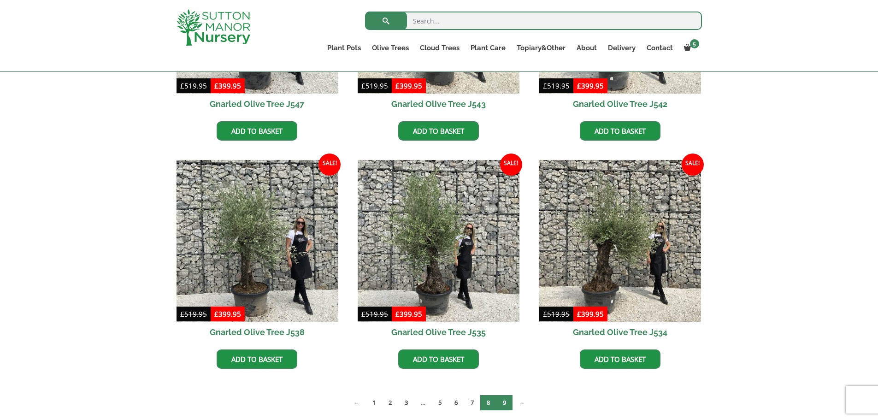
click at [505, 404] on link "9" at bounding box center [504, 402] width 16 height 15
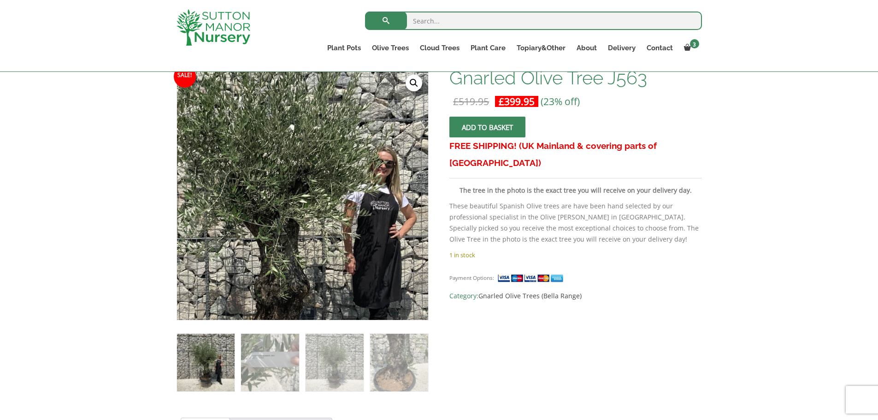
scroll to position [143, 0]
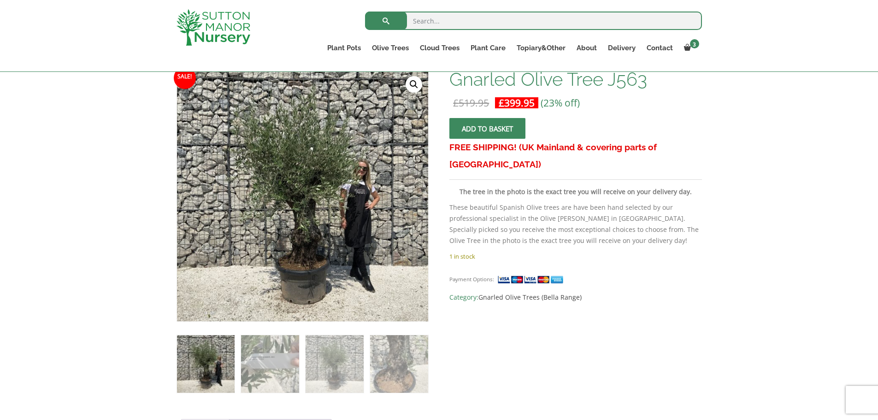
click at [488, 129] on span "submit" at bounding box center [488, 129] width 0 height 0
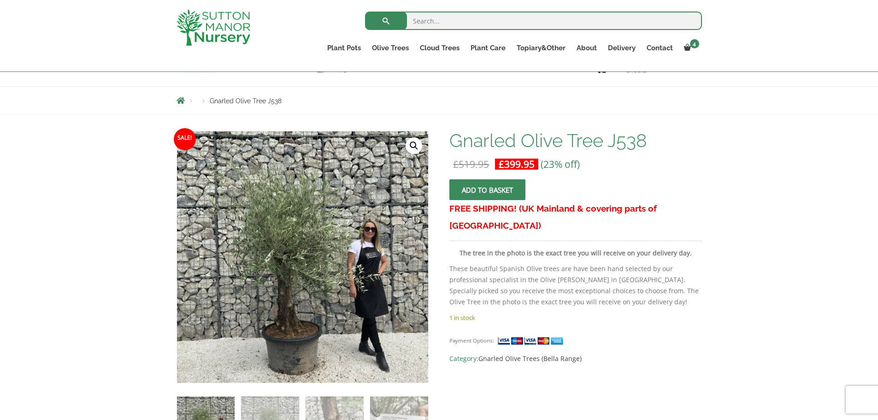
scroll to position [77, 0]
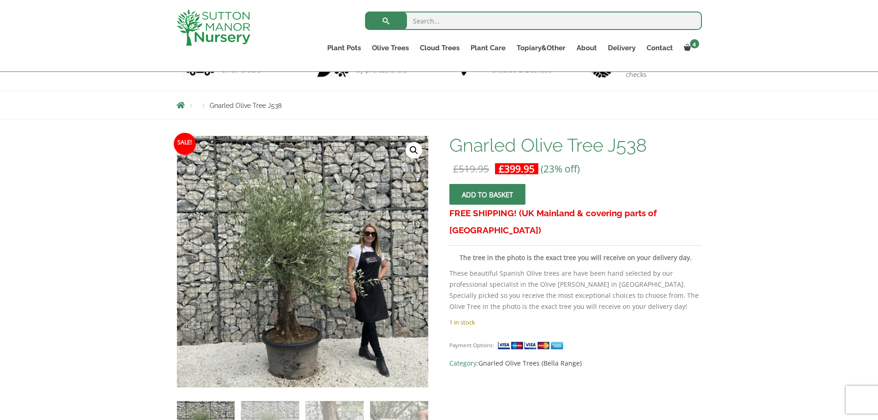
click at [488, 195] on span "submit" at bounding box center [488, 195] width 0 height 0
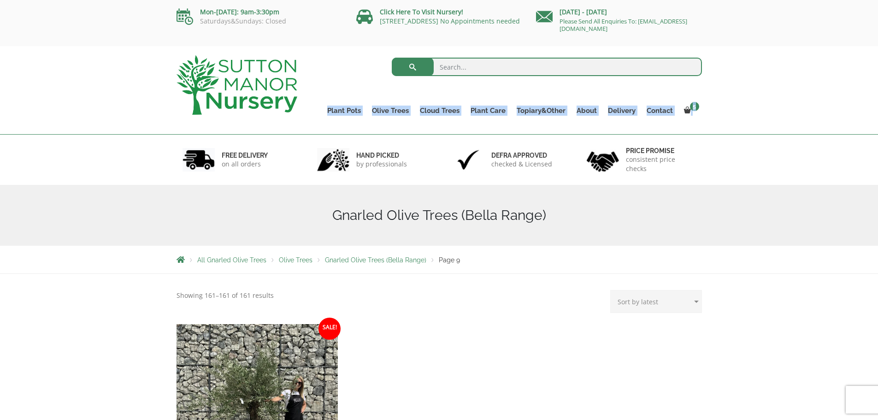
drag, startPoint x: 688, startPoint y: 114, endPoint x: 709, endPoint y: 95, distance: 28.1
click at [709, 95] on div "Search for: Plant Pots Resin Bonded Pots The Amalfi Pots The Milan Pots The Cap…" at bounding box center [439, 90] width 878 height 89
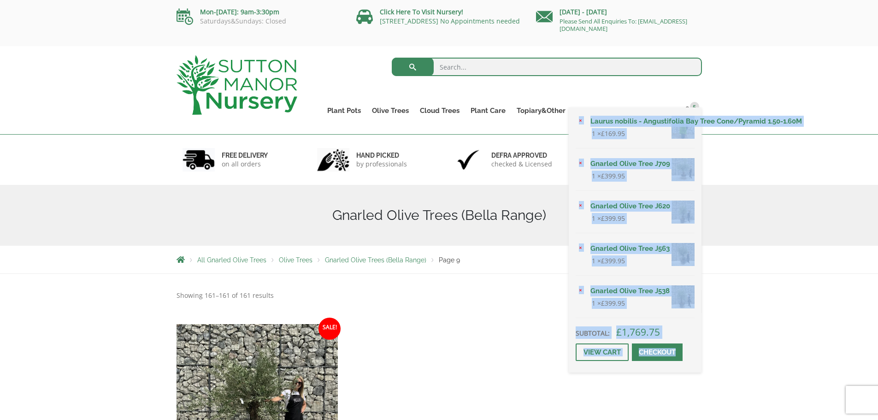
click at [684, 109] on div "× Laurus nobilis - Angustifolia Bay Tree Cone/Pyramid 1.50-1.60M 1 × £ 169.95 ×…" at bounding box center [635, 239] width 133 height 265
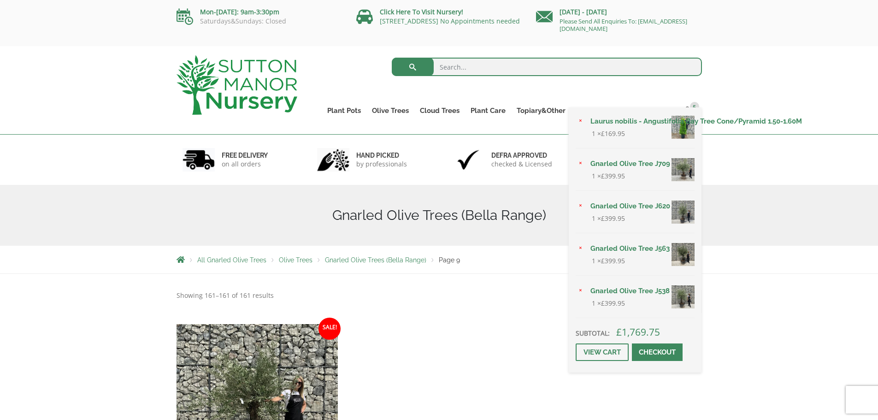
click at [694, 107] on div "× Laurus nobilis - Angustifolia Bay Tree Cone/Pyramid 1.50-1.60M 1 × £ 169.95 ×…" at bounding box center [635, 239] width 133 height 265
click at [598, 355] on link "View cart" at bounding box center [602, 352] width 53 height 18
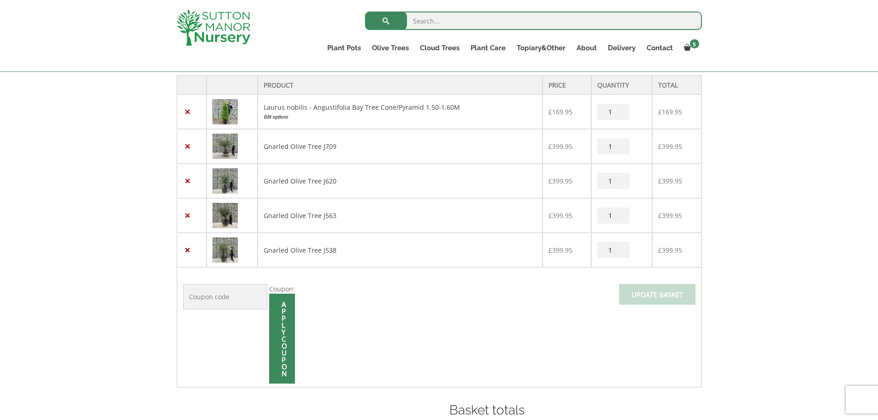
scroll to position [201, 0]
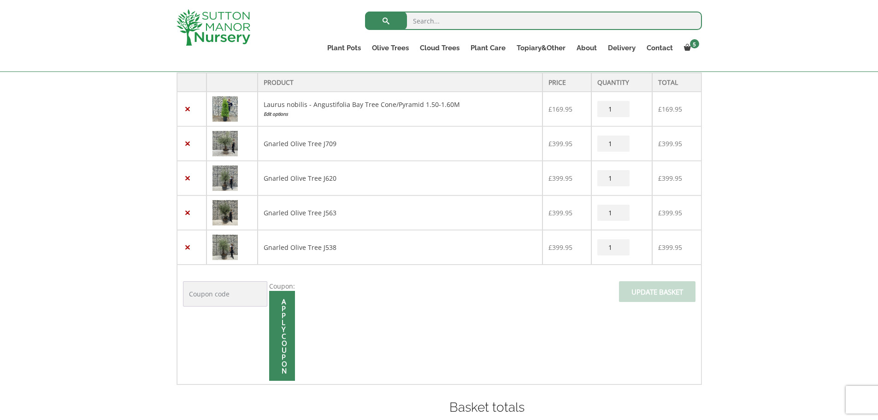
click at [231, 109] on img at bounding box center [224, 108] width 25 height 25
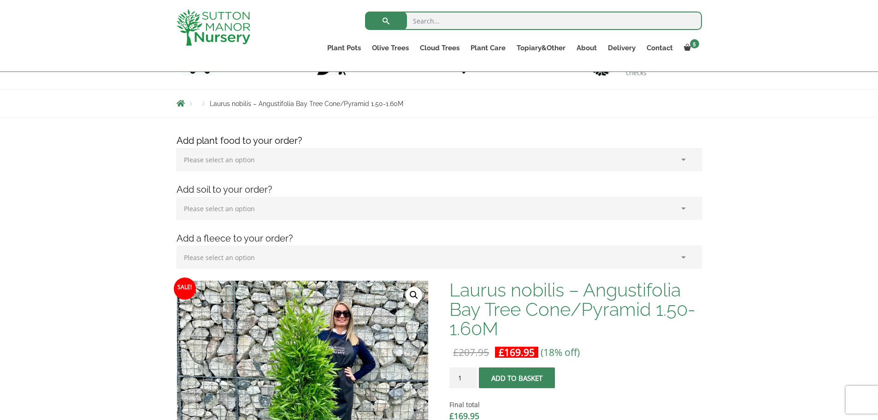
scroll to position [54, 0]
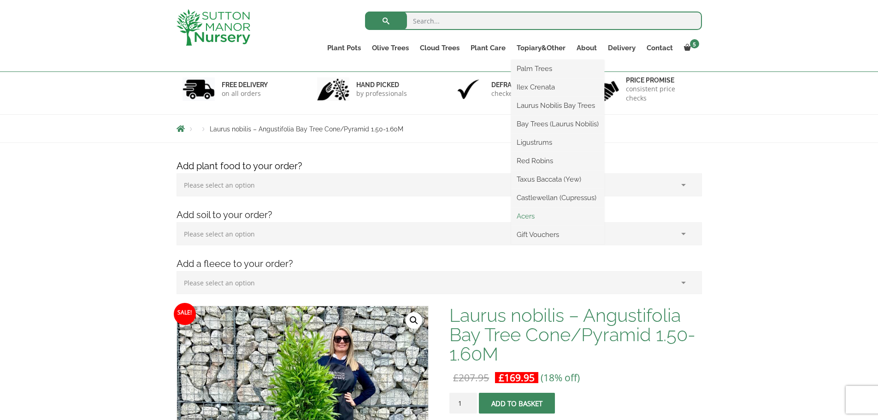
click at [525, 216] on link "Acers" at bounding box center [557, 216] width 93 height 14
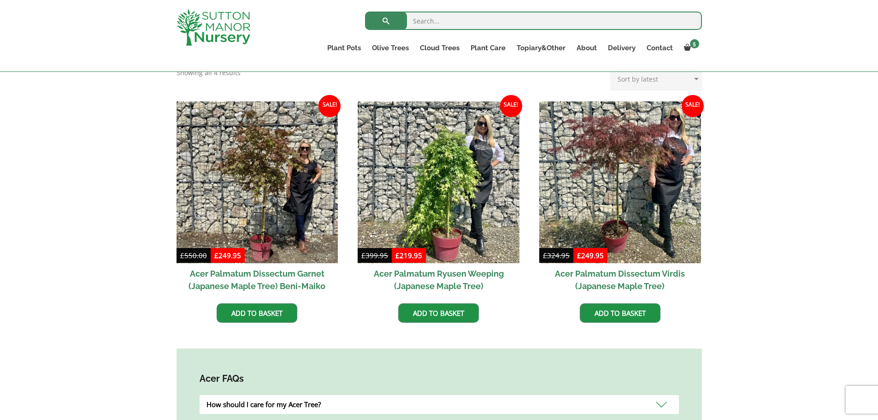
scroll to position [241, 0]
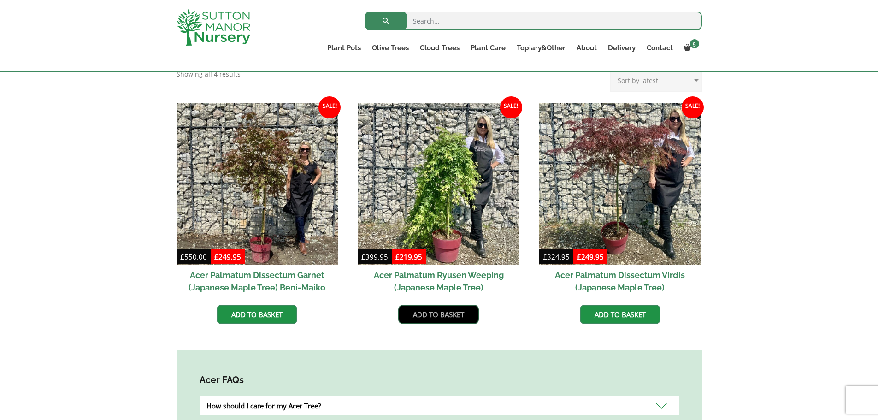
click at [472, 313] on link "Add to basket" at bounding box center [438, 314] width 81 height 19
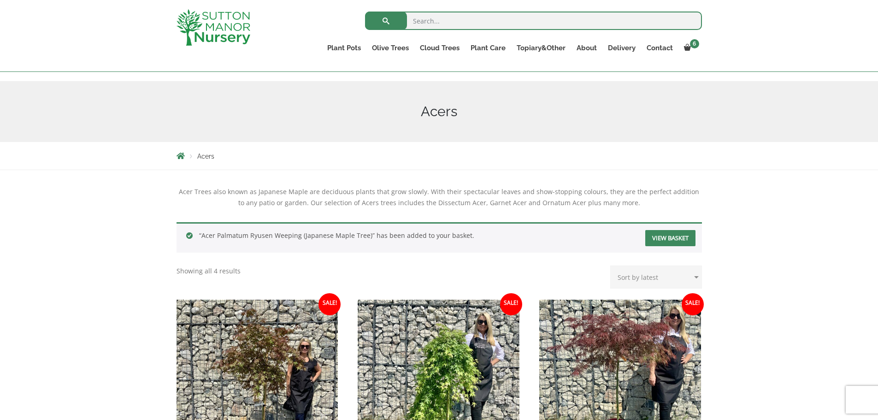
scroll to position [77, 0]
